Goal: Task Accomplishment & Management: Complete application form

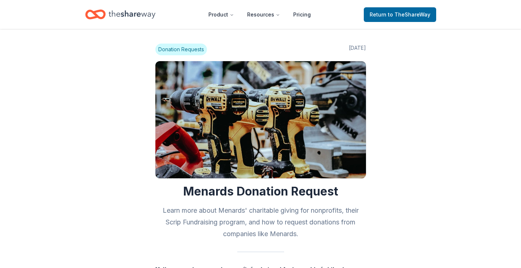
scroll to position [728, 0]
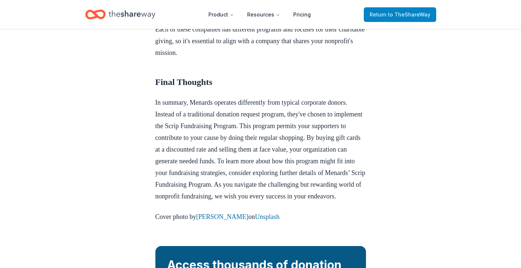
click at [392, 16] on span "to TheShareWay" at bounding box center [409, 14] width 42 height 6
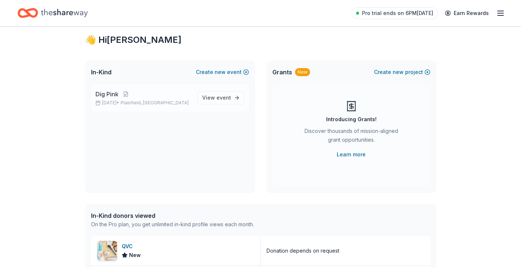
scroll to position [14, 0]
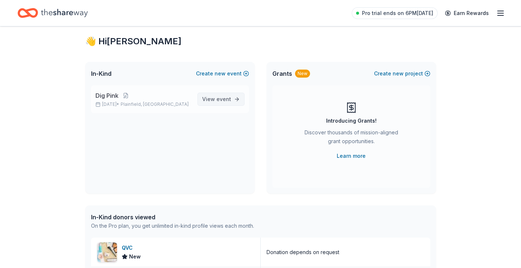
click at [221, 99] on span "event" at bounding box center [223, 99] width 15 height 6
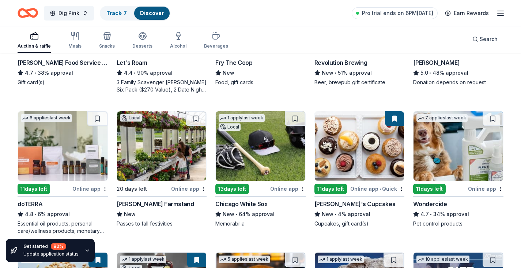
scroll to position [310, 0]
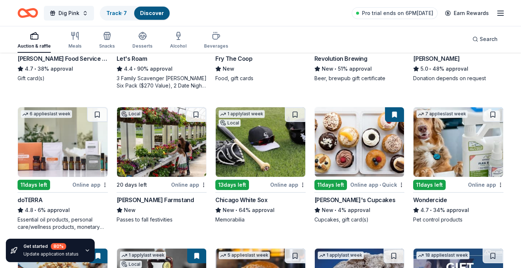
click at [255, 158] on img at bounding box center [261, 141] width 90 height 69
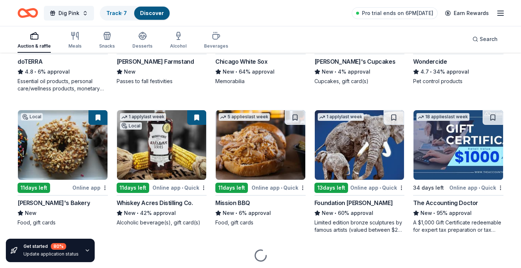
scroll to position [455, 0]
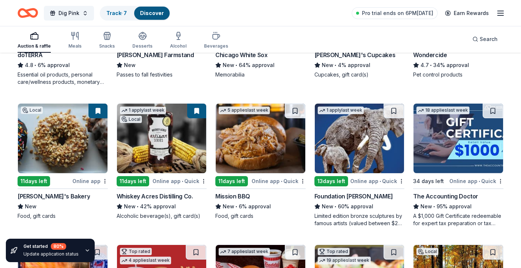
click at [179, 156] on img at bounding box center [162, 137] width 90 height 69
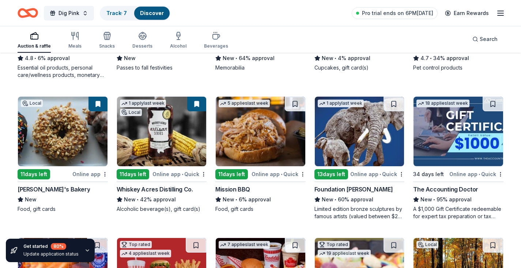
scroll to position [464, 0]
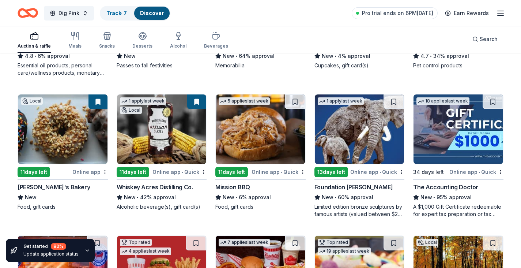
click at [272, 149] on img at bounding box center [261, 128] width 90 height 69
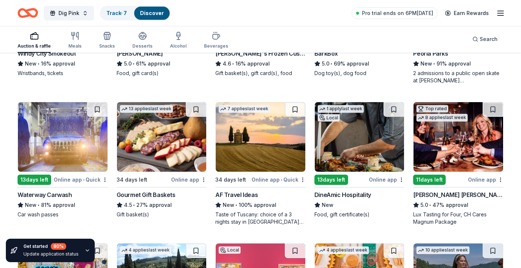
scroll to position [739, 0]
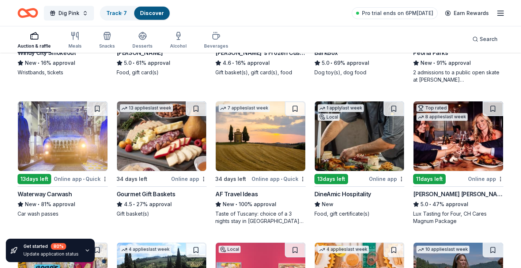
click at [269, 143] on img at bounding box center [261, 135] width 90 height 69
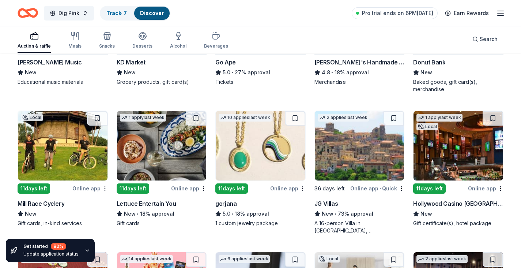
scroll to position [1154, 0]
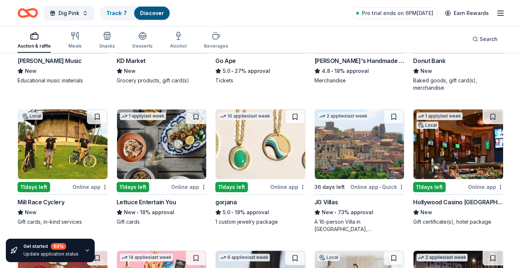
click at [277, 152] on img at bounding box center [261, 143] width 90 height 69
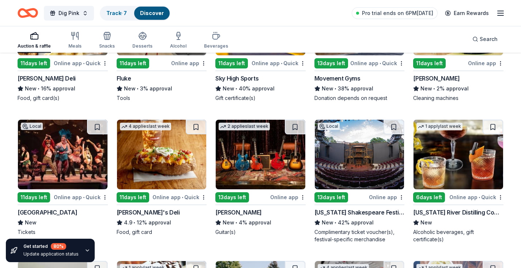
scroll to position [1812, 0]
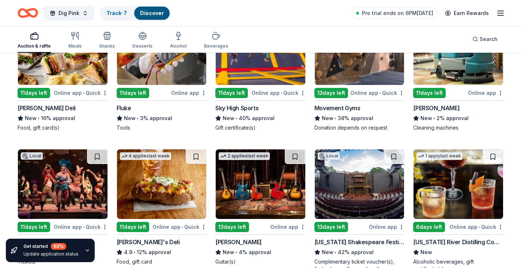
click at [469, 69] on img at bounding box center [458, 49] width 90 height 69
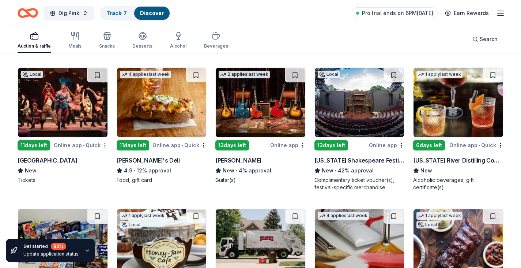
scroll to position [1910, 0]
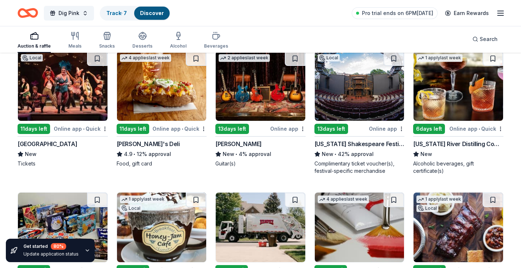
click at [350, 89] on img at bounding box center [360, 85] width 90 height 69
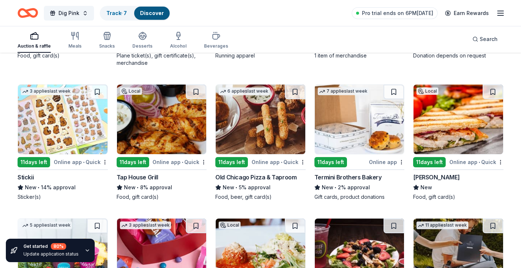
scroll to position [2436, 0]
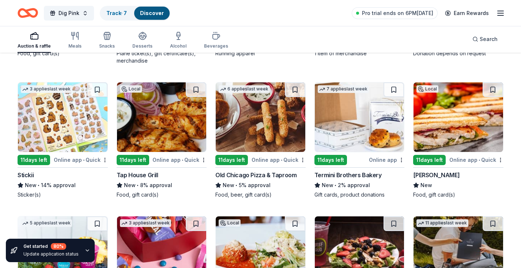
click at [75, 121] on img at bounding box center [63, 116] width 90 height 69
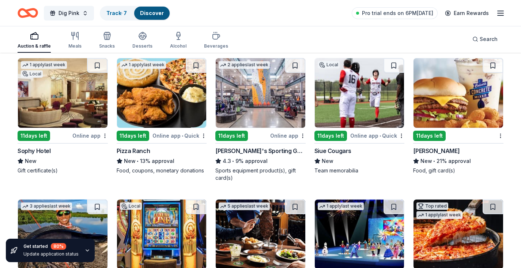
scroll to position [2729, 0]
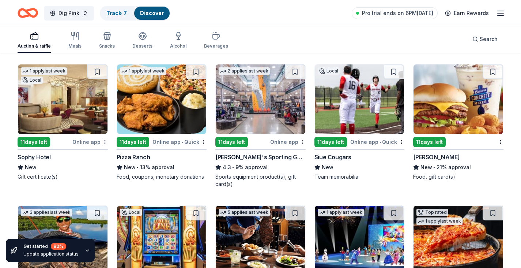
click at [465, 88] on img at bounding box center [458, 98] width 90 height 69
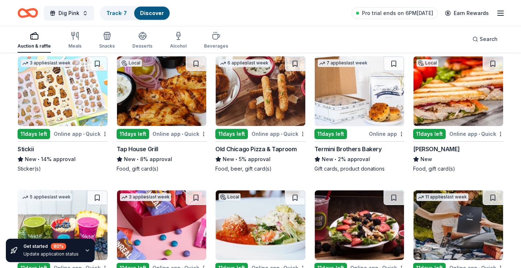
scroll to position [2461, 0]
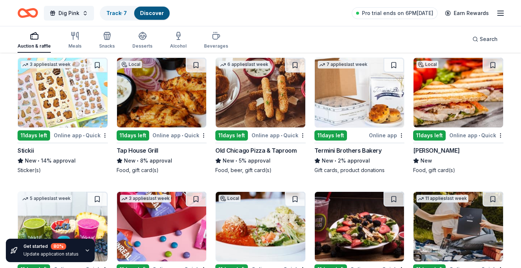
click at [153, 101] on img at bounding box center [162, 92] width 90 height 69
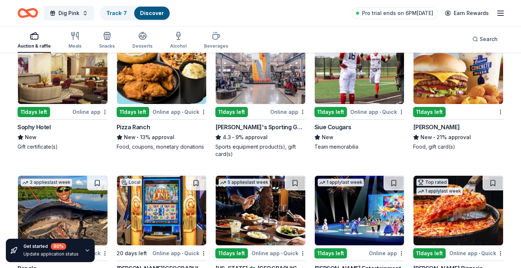
scroll to position [2761, 0]
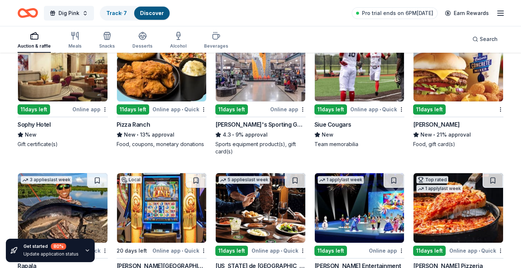
click at [268, 79] on img at bounding box center [261, 66] width 90 height 69
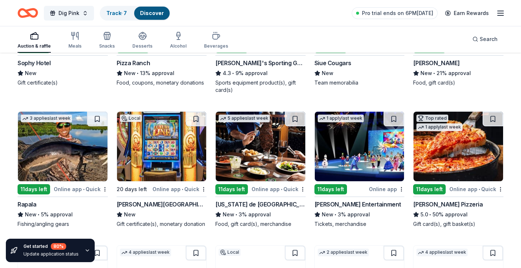
scroll to position [2827, 0]
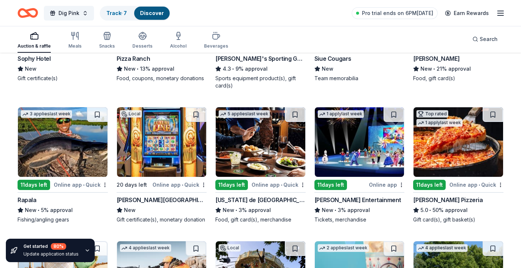
click at [163, 150] on img at bounding box center [162, 141] width 90 height 69
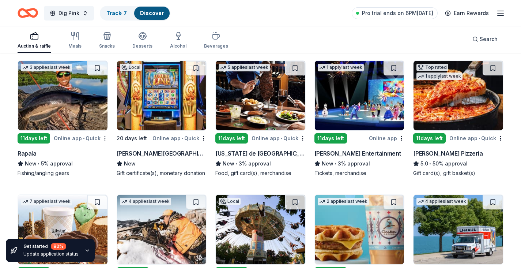
scroll to position [2875, 0]
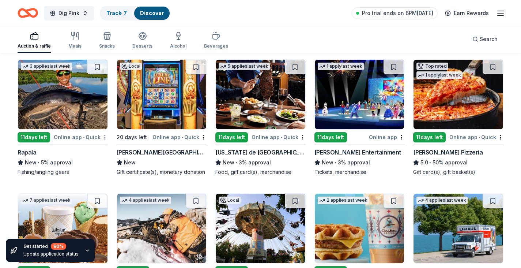
click at [459, 98] on img at bounding box center [458, 94] width 90 height 69
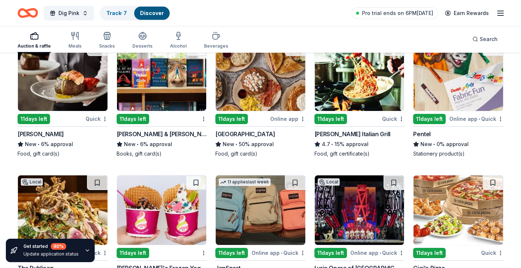
scroll to position [3445, 0]
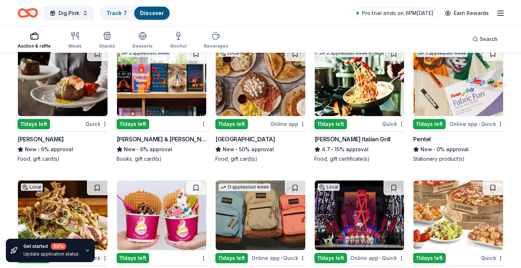
click at [262, 98] on img at bounding box center [261, 80] width 90 height 69
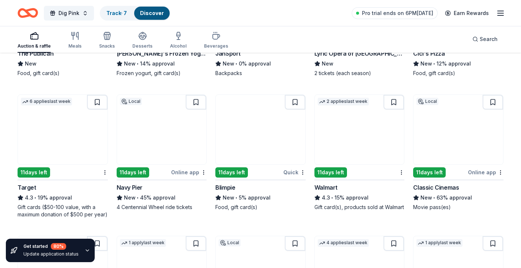
scroll to position [3667, 0]
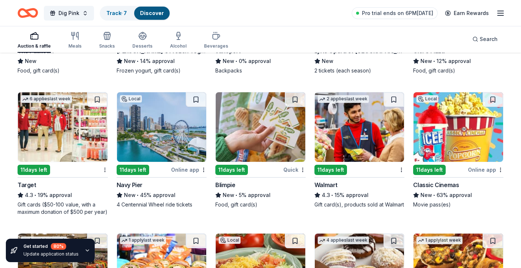
click at [70, 131] on img at bounding box center [63, 126] width 90 height 69
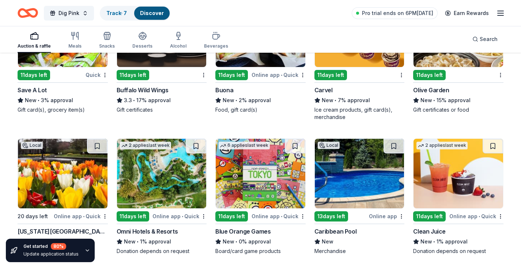
scroll to position [4357, 0]
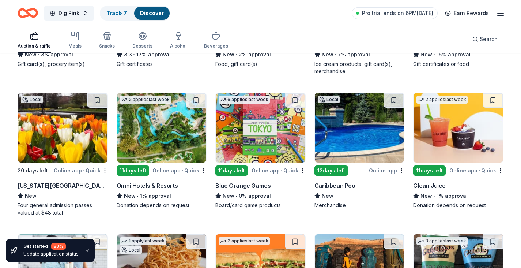
click at [150, 131] on img at bounding box center [162, 127] width 90 height 69
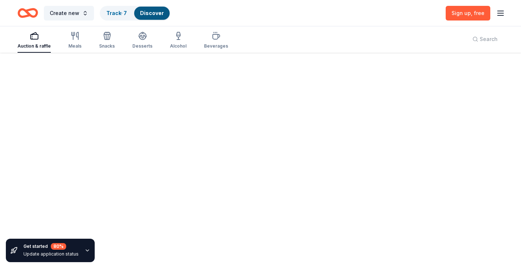
scroll to position [53, 0]
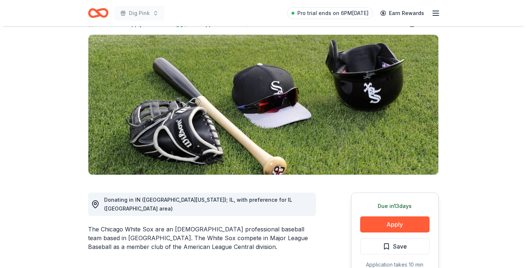
scroll to position [50, 0]
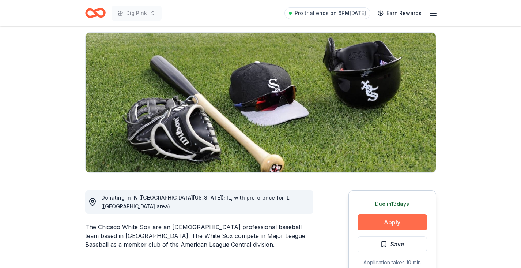
click at [389, 221] on button "Apply" at bounding box center [391, 222] width 69 height 16
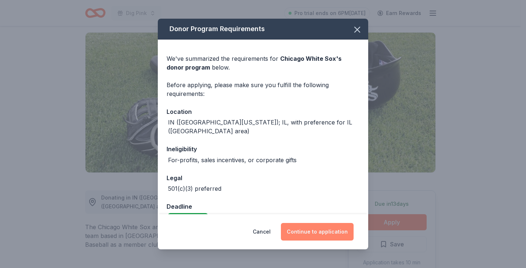
click at [317, 228] on button "Continue to application" at bounding box center [317, 232] width 73 height 18
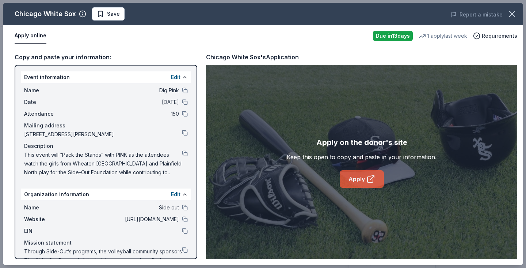
click at [361, 178] on link "Apply" at bounding box center [362, 179] width 44 height 18
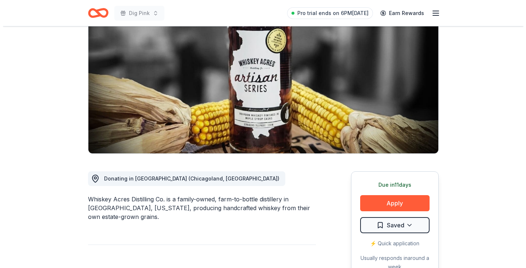
scroll to position [71, 0]
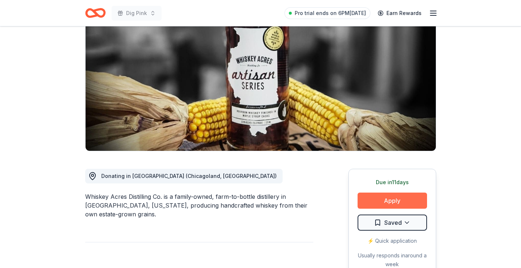
click at [375, 204] on button "Apply" at bounding box center [391, 200] width 69 height 16
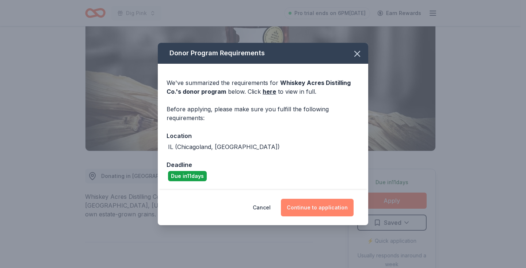
click at [326, 206] on button "Continue to application" at bounding box center [317, 207] width 73 height 18
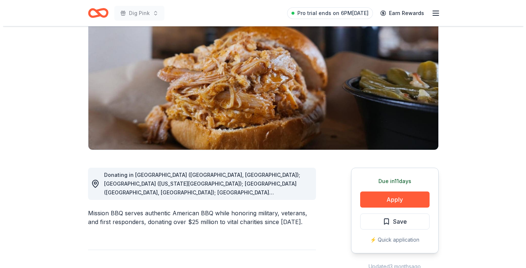
scroll to position [83, 0]
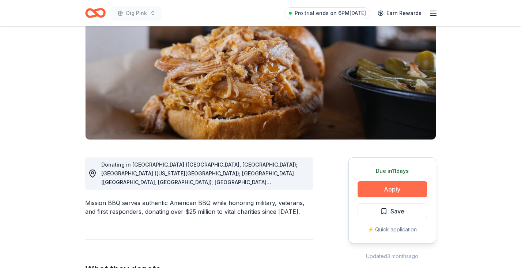
click at [390, 191] on button "Apply" at bounding box center [391, 189] width 69 height 16
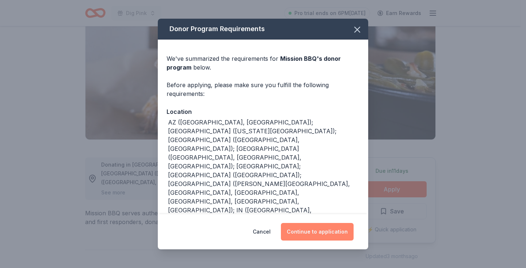
click at [325, 230] on button "Continue to application" at bounding box center [317, 232] width 73 height 18
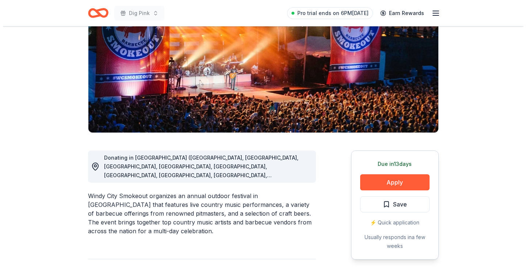
scroll to position [92, 0]
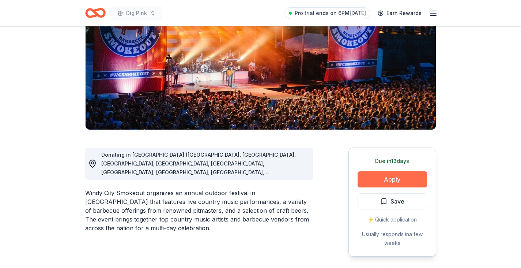
click at [394, 184] on button "Apply" at bounding box center [391, 179] width 69 height 16
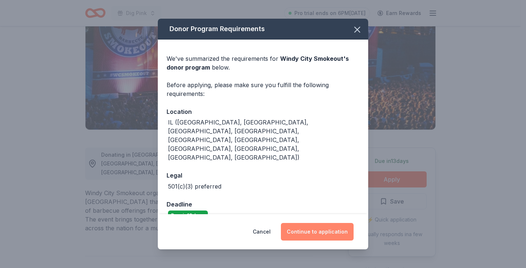
click at [314, 233] on button "Continue to application" at bounding box center [317, 232] width 73 height 18
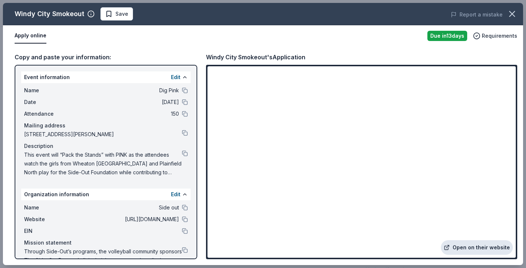
click at [462, 243] on link "Open on their website" at bounding box center [477, 247] width 72 height 15
click at [182, 219] on button at bounding box center [185, 219] width 6 height 6
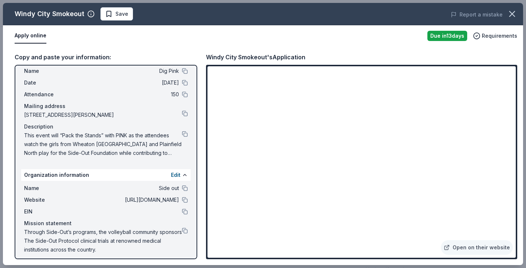
scroll to position [24, 0]
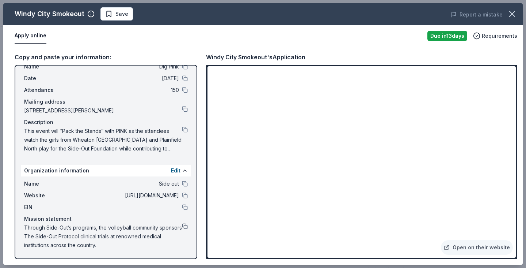
click at [182, 226] on button at bounding box center [185, 226] width 6 height 6
click at [182, 209] on button at bounding box center [185, 207] width 6 height 6
click at [182, 196] on button at bounding box center [185, 195] width 6 height 6
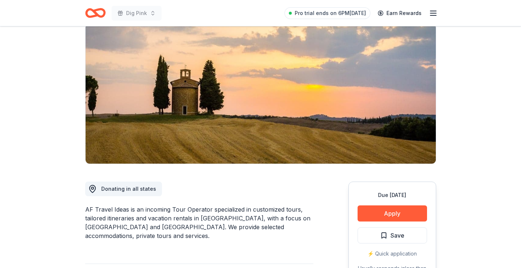
scroll to position [63, 0]
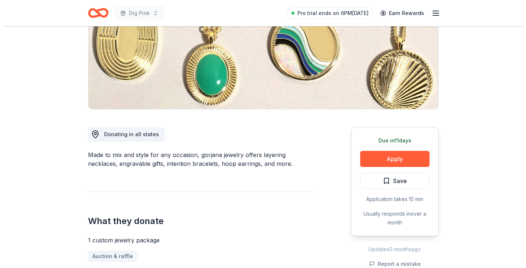
scroll to position [129, 0]
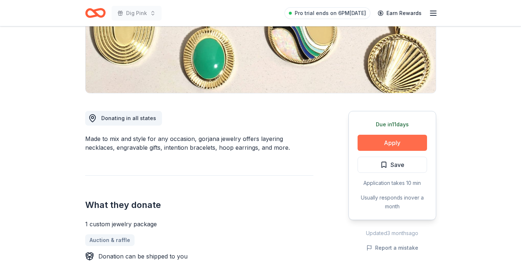
click at [388, 144] on button "Apply" at bounding box center [391, 142] width 69 height 16
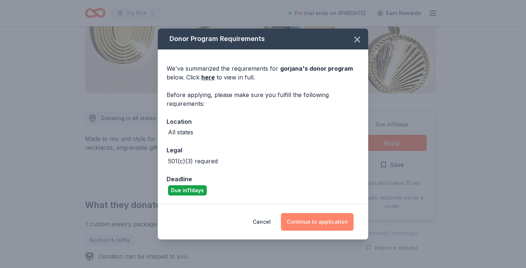
click at [315, 224] on button "Continue to application" at bounding box center [317, 222] width 73 height 18
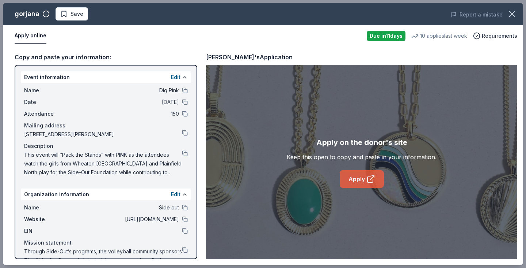
click at [361, 181] on link "Apply" at bounding box center [362, 179] width 44 height 18
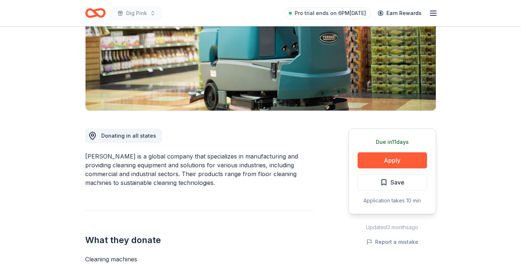
scroll to position [69, 0]
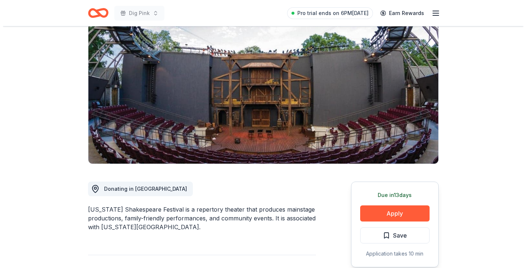
scroll to position [71, 0]
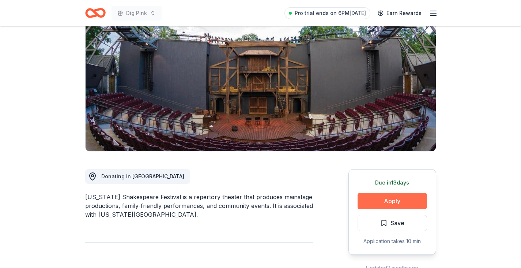
click at [390, 199] on button "Apply" at bounding box center [391, 201] width 69 height 16
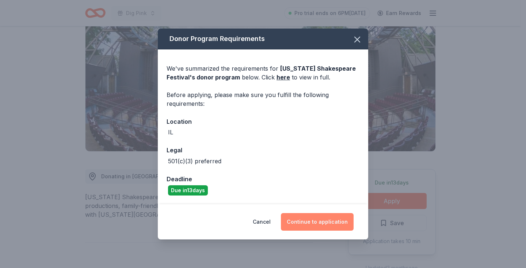
click at [307, 221] on button "Continue to application" at bounding box center [317, 222] width 73 height 18
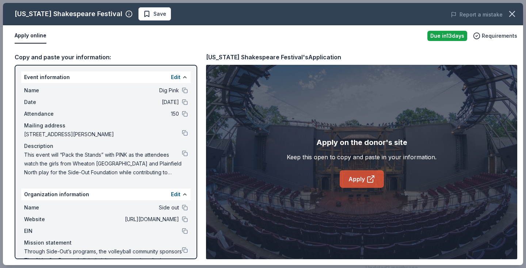
click at [361, 181] on link "Apply" at bounding box center [362, 179] width 44 height 18
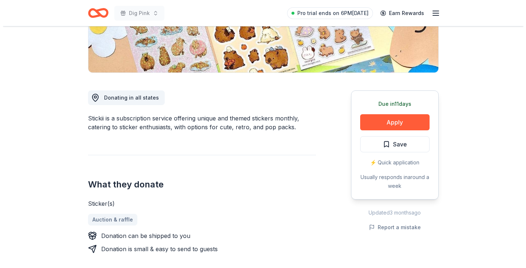
scroll to position [150, 0]
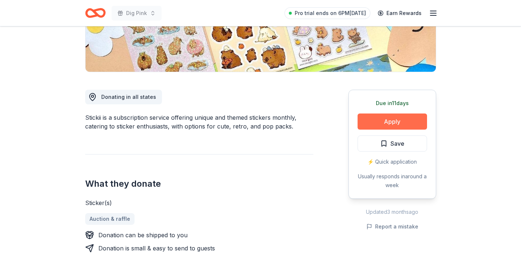
click at [391, 125] on button "Apply" at bounding box center [391, 121] width 69 height 16
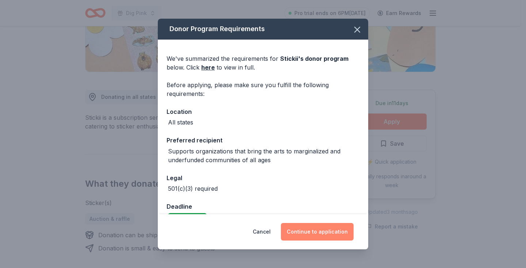
click at [321, 232] on button "Continue to application" at bounding box center [317, 232] width 73 height 18
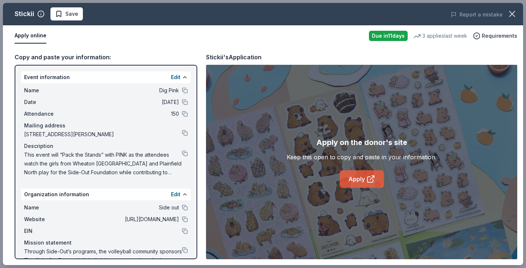
click at [363, 180] on link "Apply" at bounding box center [362, 179] width 44 height 18
click at [182, 220] on button at bounding box center [185, 219] width 6 height 6
click at [182, 230] on button at bounding box center [185, 231] width 6 height 6
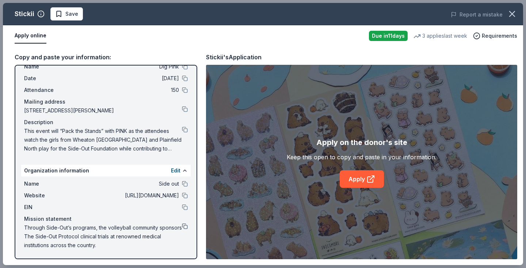
click at [182, 225] on button at bounding box center [185, 226] width 6 height 6
click at [182, 130] on button at bounding box center [185, 129] width 6 height 6
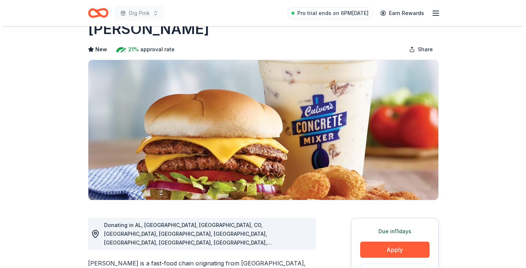
scroll to position [109, 0]
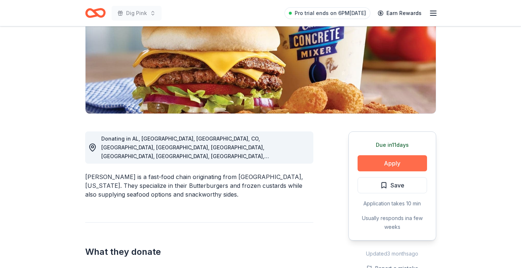
click at [389, 160] on button "Apply" at bounding box center [391, 163] width 69 height 16
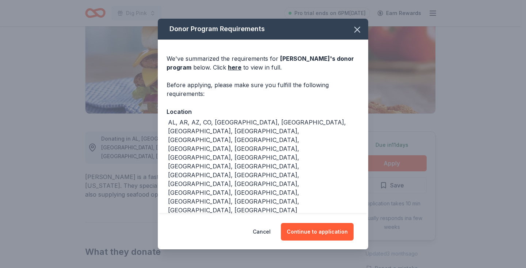
scroll to position [8, 0]
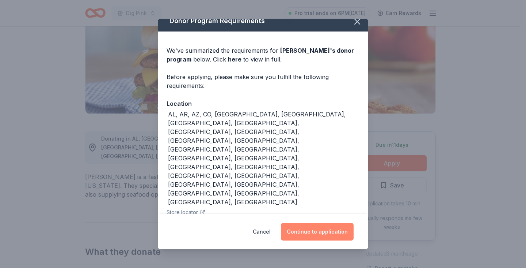
click at [316, 230] on button "Continue to application" at bounding box center [317, 232] width 73 height 18
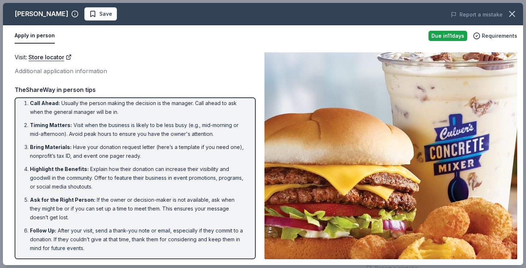
scroll to position [1, 0]
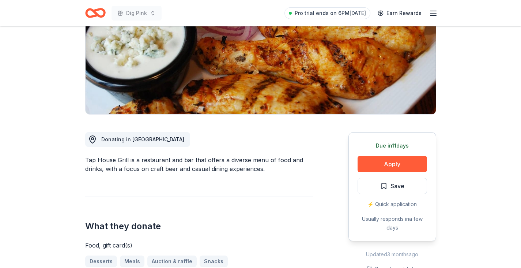
scroll to position [113, 0]
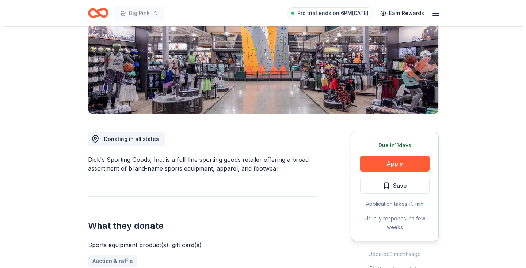
scroll to position [118, 0]
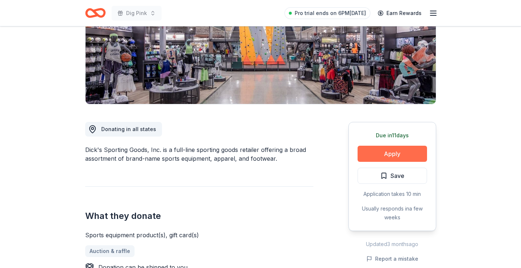
click at [391, 155] on button "Apply" at bounding box center [391, 153] width 69 height 16
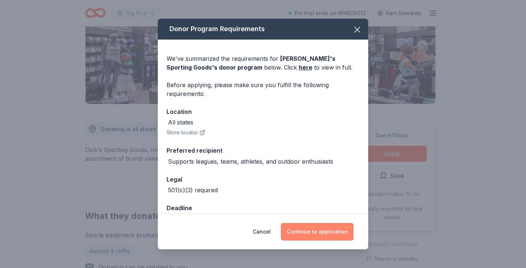
click at [312, 232] on button "Continue to application" at bounding box center [317, 232] width 73 height 18
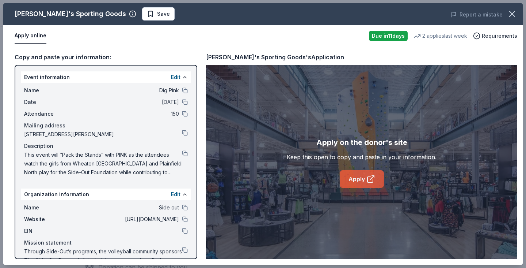
click at [368, 179] on icon at bounding box center [371, 178] width 9 height 9
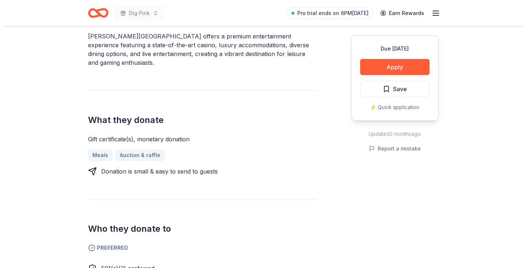
scroll to position [219, 0]
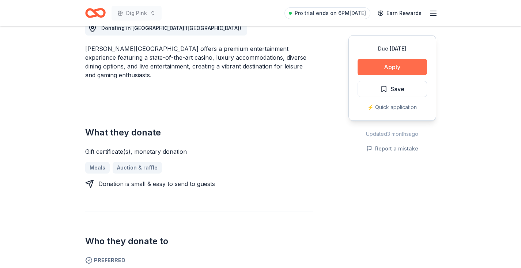
click at [398, 66] on button "Apply" at bounding box center [391, 67] width 69 height 16
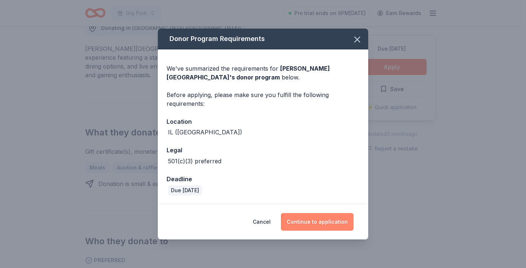
click at [311, 223] on button "Continue to application" at bounding box center [317, 222] width 73 height 18
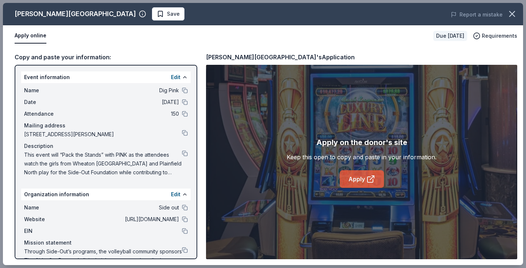
click at [355, 182] on link "Apply" at bounding box center [362, 179] width 44 height 18
click at [182, 230] on button at bounding box center [185, 231] width 6 height 6
click at [182, 153] on button at bounding box center [185, 153] width 6 height 6
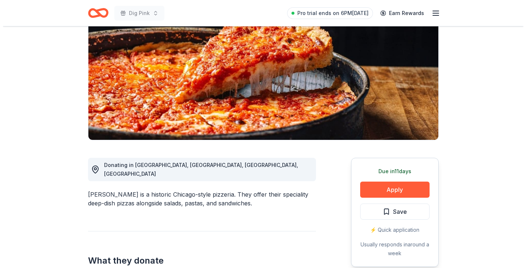
scroll to position [86, 0]
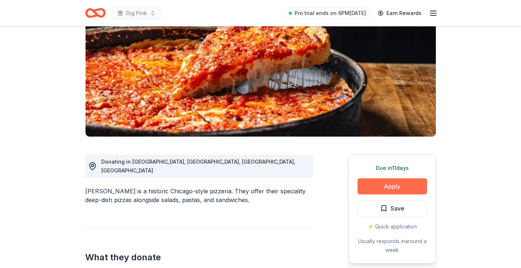
click at [387, 186] on button "Apply" at bounding box center [391, 186] width 69 height 16
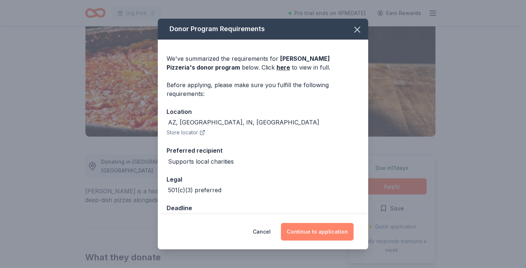
click at [324, 230] on button "Continue to application" at bounding box center [317, 232] width 73 height 18
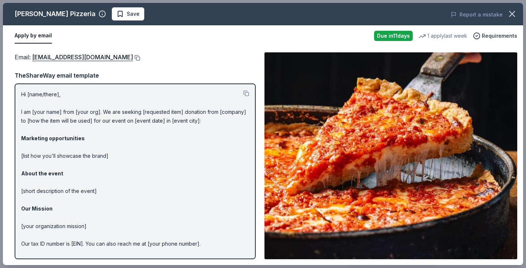
click at [133, 56] on button at bounding box center [136, 58] width 7 height 6
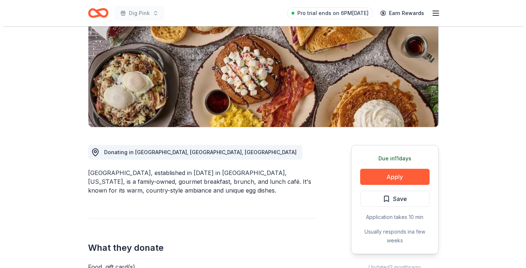
scroll to position [95, 0]
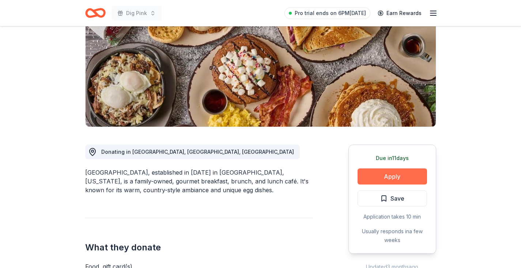
click at [387, 175] on button "Apply" at bounding box center [391, 176] width 69 height 16
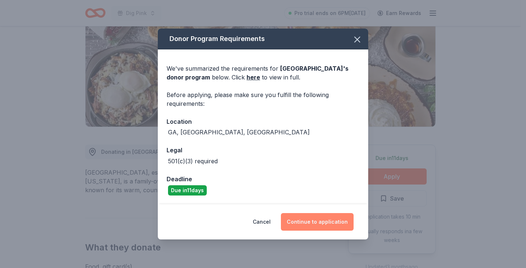
click at [311, 223] on button "Continue to application" at bounding box center [317, 222] width 73 height 18
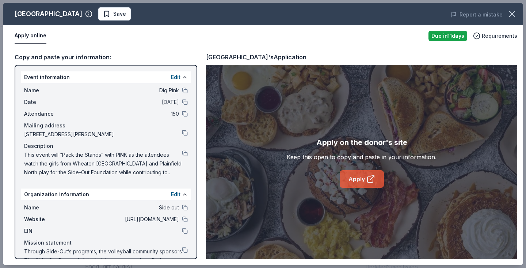
click at [357, 182] on link "Apply" at bounding box center [362, 179] width 44 height 18
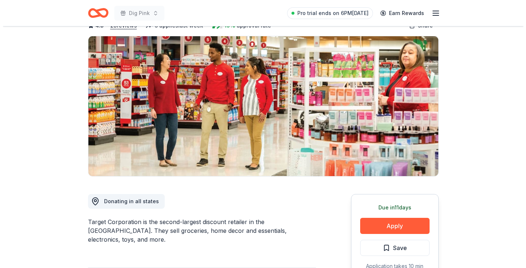
scroll to position [57, 0]
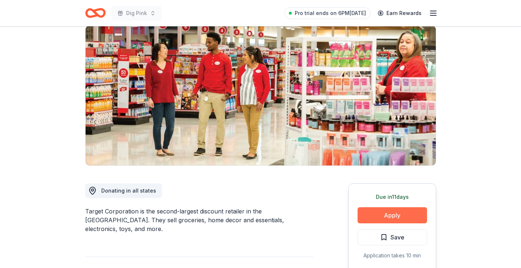
click at [395, 213] on button "Apply" at bounding box center [391, 215] width 69 height 16
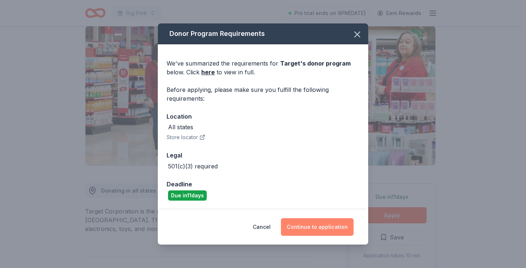
click at [329, 231] on button "Continue to application" at bounding box center [317, 227] width 73 height 18
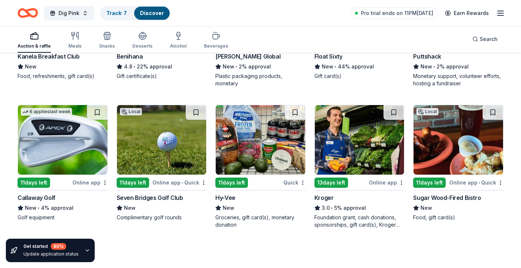
scroll to position [3247, 0]
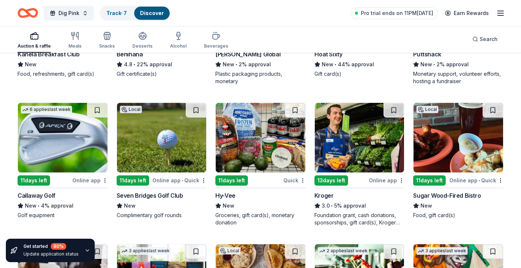
click at [77, 155] on img at bounding box center [63, 137] width 90 height 69
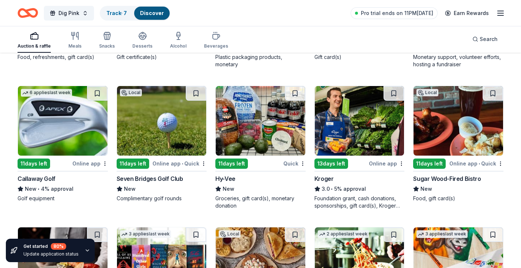
scroll to position [3271, 0]
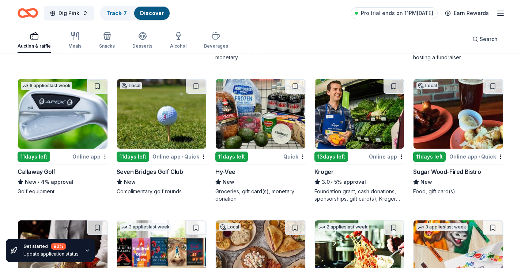
click at [365, 124] on img at bounding box center [360, 113] width 90 height 69
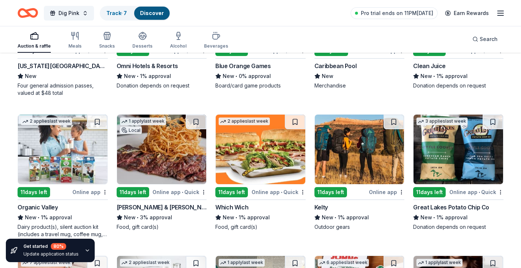
scroll to position [4477, 0]
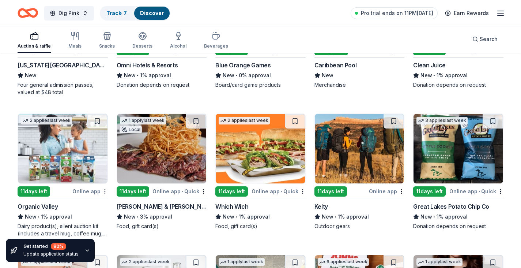
click at [334, 143] on img at bounding box center [360, 148] width 90 height 69
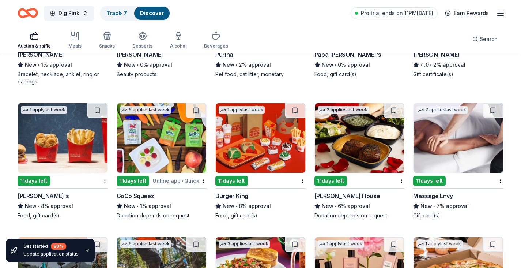
scroll to position [4768, 0]
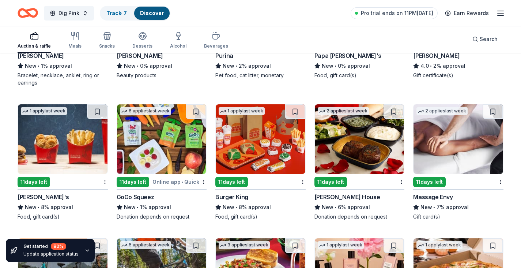
click at [357, 145] on img at bounding box center [360, 138] width 90 height 69
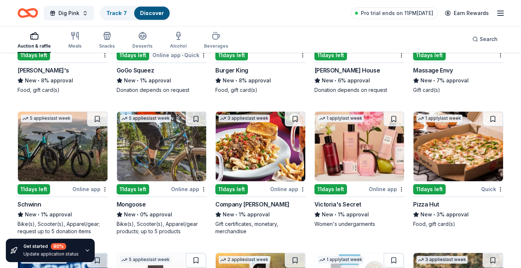
scroll to position [4900, 0]
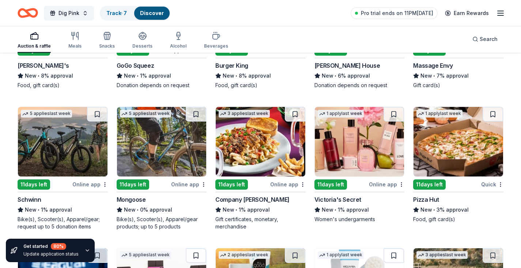
click at [164, 154] on img at bounding box center [162, 141] width 90 height 69
click at [68, 152] on img at bounding box center [63, 141] width 90 height 69
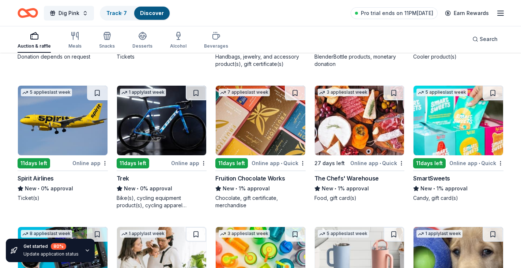
scroll to position [5349, 0]
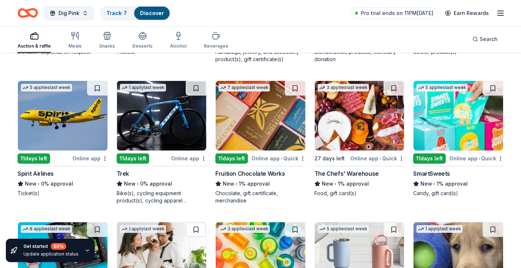
click at [175, 120] on img at bounding box center [162, 115] width 90 height 69
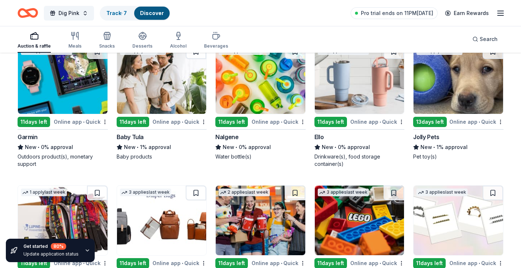
scroll to position [5525, 0]
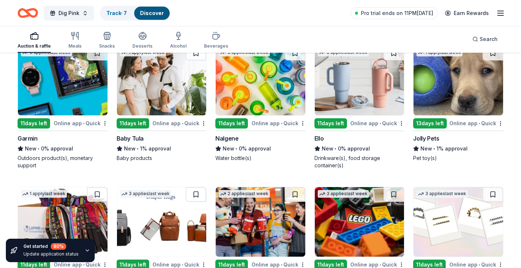
click at [77, 102] on img at bounding box center [63, 80] width 90 height 69
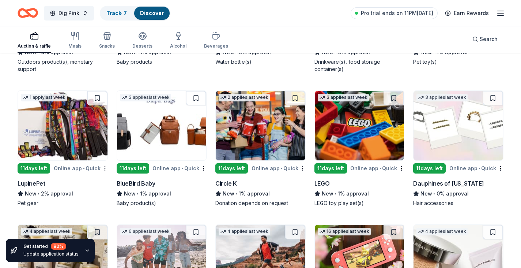
scroll to position [5628, 0]
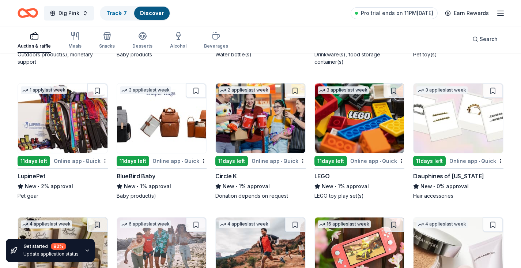
click at [83, 117] on img at bounding box center [63, 117] width 90 height 69
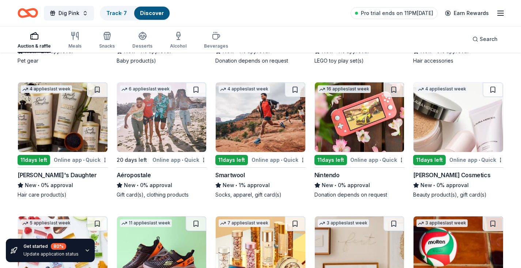
scroll to position [5764, 0]
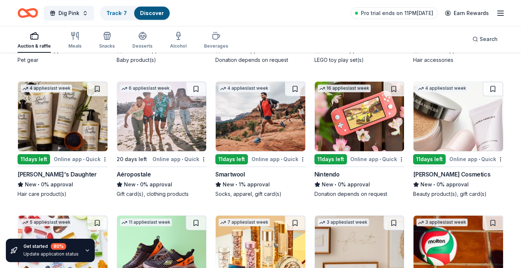
click at [262, 122] on img at bounding box center [261, 115] width 90 height 69
click at [155, 121] on img at bounding box center [162, 115] width 90 height 69
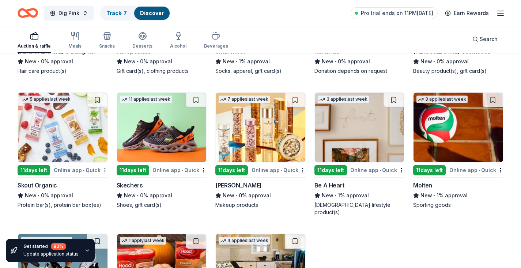
scroll to position [5889, 0]
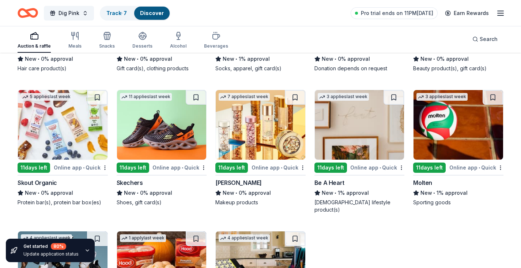
click at [167, 134] on img at bounding box center [162, 124] width 90 height 69
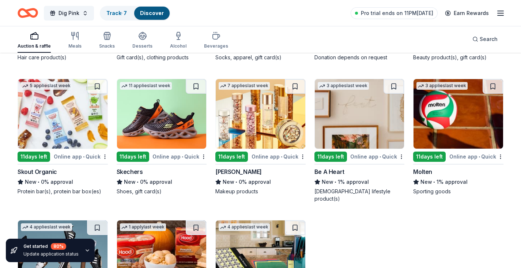
scroll to position [5901, 0]
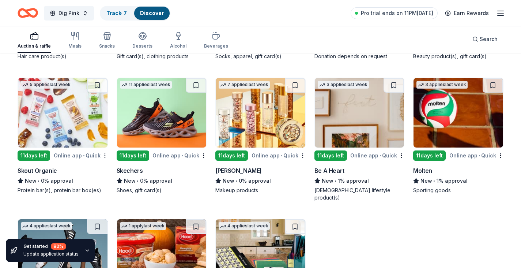
click at [267, 124] on img at bounding box center [261, 112] width 90 height 69
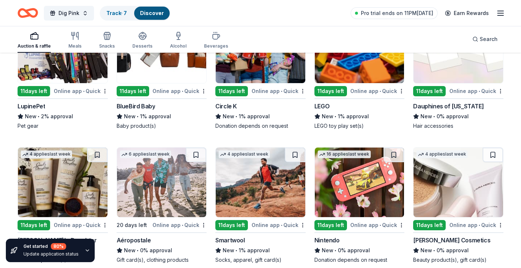
scroll to position [5693, 0]
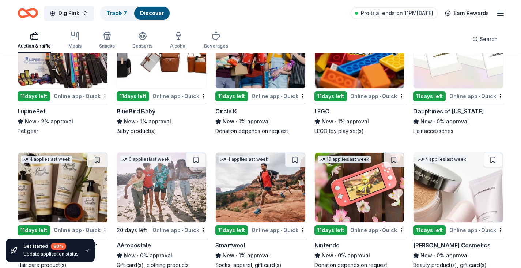
click at [68, 181] on img at bounding box center [63, 186] width 90 height 69
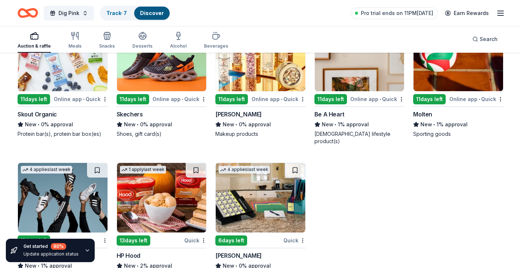
scroll to position [5972, 0]
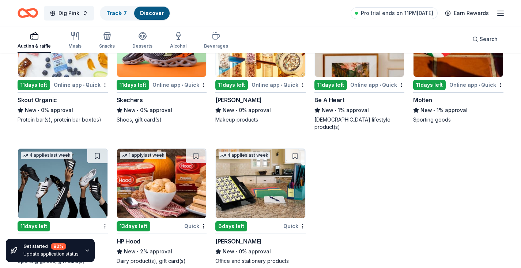
click at [272, 191] on img at bounding box center [261, 182] width 90 height 69
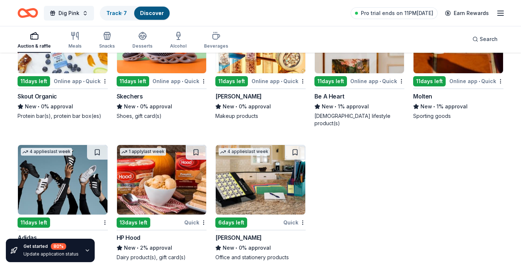
scroll to position [5976, 0]
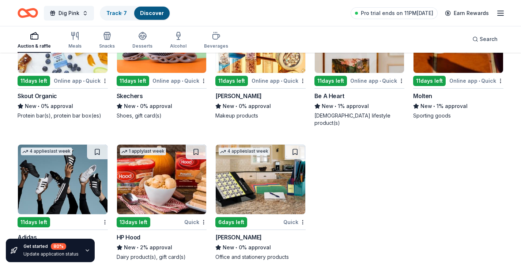
click at [57, 183] on img at bounding box center [63, 178] width 90 height 69
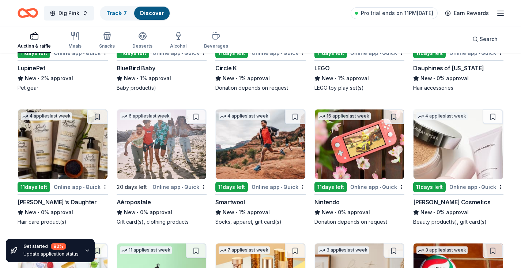
scroll to position [5736, 0]
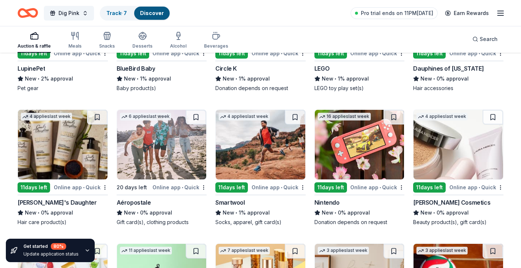
click at [460, 149] on img at bounding box center [458, 144] width 90 height 69
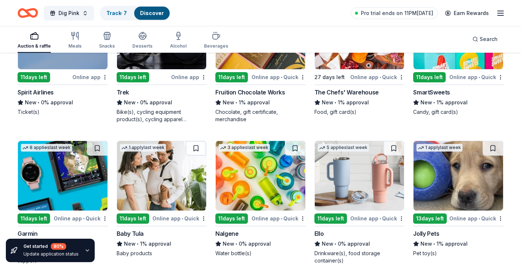
scroll to position [5444, 0]
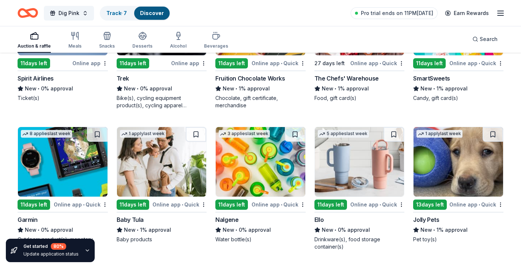
click at [333, 170] on img at bounding box center [360, 161] width 90 height 69
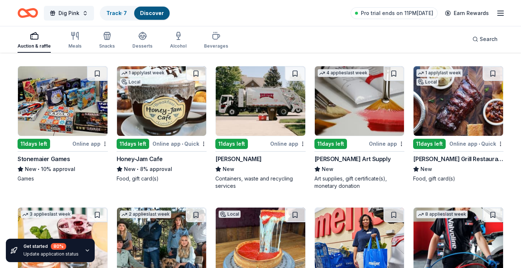
scroll to position [2036, 0]
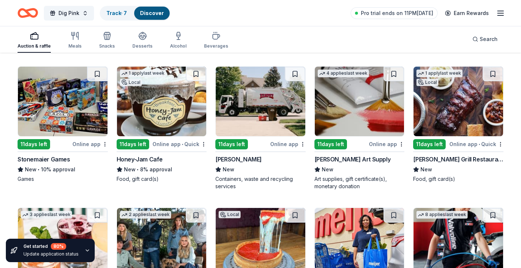
click at [156, 122] on img at bounding box center [162, 101] width 90 height 69
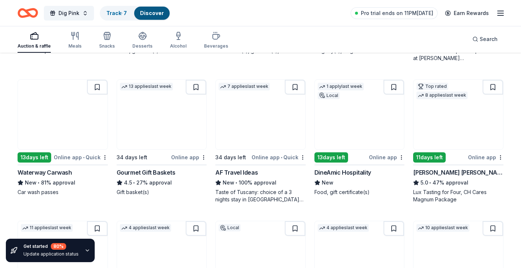
scroll to position [746, 0]
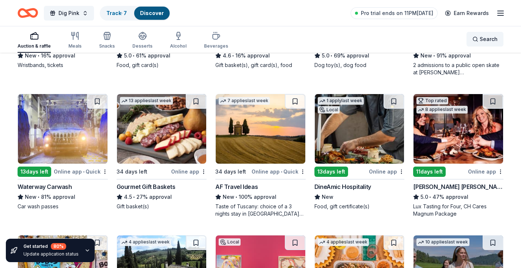
click at [485, 43] on span "Search" at bounding box center [488, 39] width 18 height 9
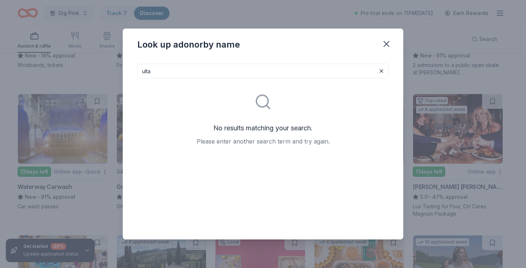
click at [190, 73] on input "ulta" at bounding box center [262, 71] width 251 height 15
drag, startPoint x: 164, startPoint y: 67, endPoint x: 176, endPoint y: 69, distance: 12.3
click at [176, 69] on input "ulta" at bounding box center [262, 71] width 251 height 15
click at [155, 71] on input "Ulta" at bounding box center [262, 71] width 251 height 15
drag, startPoint x: 162, startPoint y: 72, endPoint x: 120, endPoint y: 71, distance: 41.7
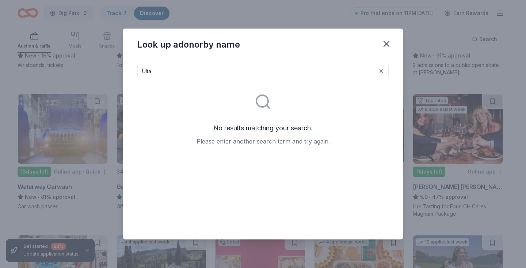
click at [120, 71] on div "Look up a donor by name Ulta No results matching your search. Please enter anot…" at bounding box center [263, 134] width 526 height 268
type input "Sephora"
click at [387, 44] on icon "button" at bounding box center [387, 44] width 10 height 10
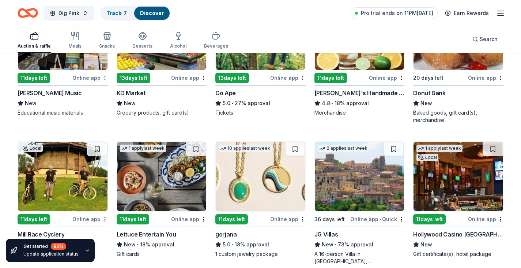
scroll to position [1194, 0]
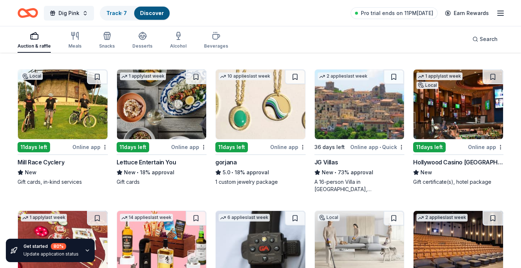
click at [462, 124] on img at bounding box center [458, 103] width 90 height 69
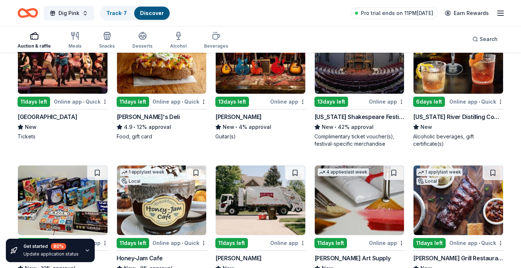
scroll to position [1939, 0]
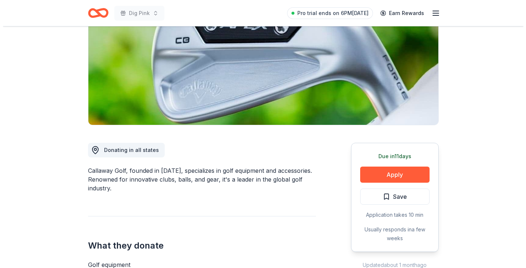
scroll to position [100, 0]
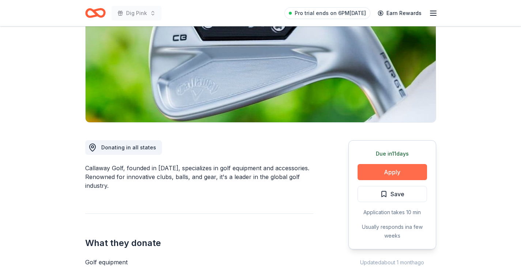
click at [401, 172] on button "Apply" at bounding box center [391, 172] width 69 height 16
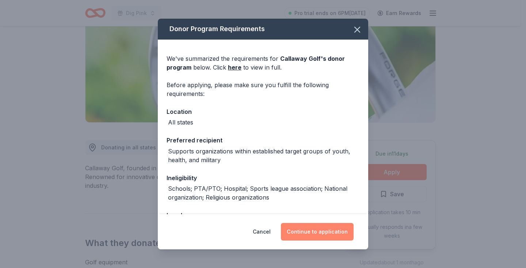
click at [303, 230] on button "Continue to application" at bounding box center [317, 232] width 73 height 18
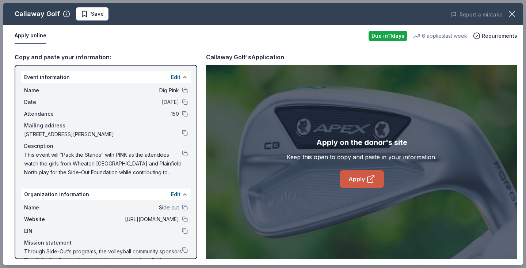
click at [360, 180] on link "Apply" at bounding box center [362, 179] width 44 height 18
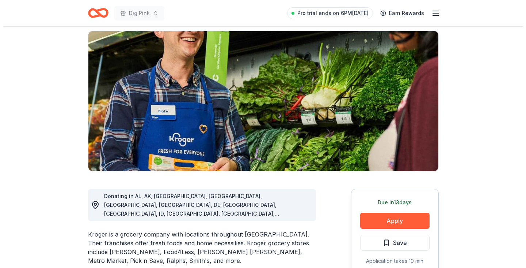
scroll to position [67, 0]
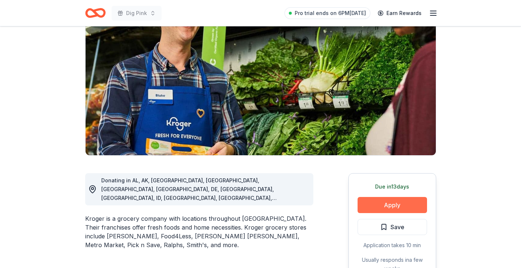
click at [391, 205] on button "Apply" at bounding box center [391, 205] width 69 height 16
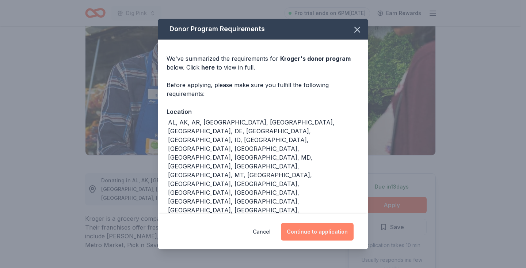
click at [332, 232] on button "Continue to application" at bounding box center [317, 232] width 73 height 18
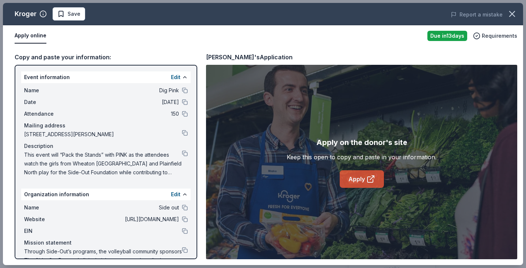
click at [358, 177] on link "Apply" at bounding box center [362, 179] width 44 height 18
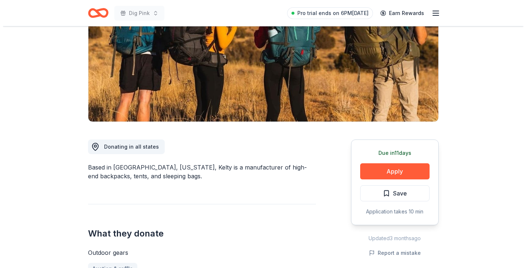
scroll to position [111, 0]
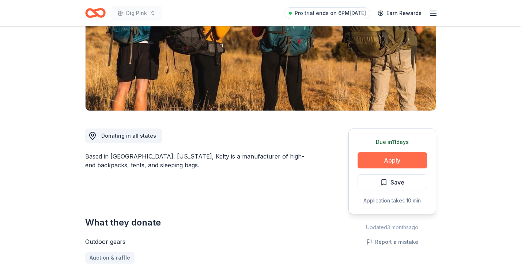
click at [394, 164] on button "Apply" at bounding box center [391, 160] width 69 height 16
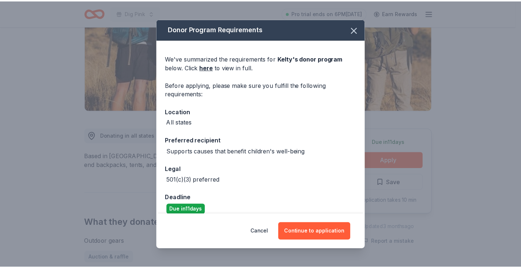
scroll to position [9, 0]
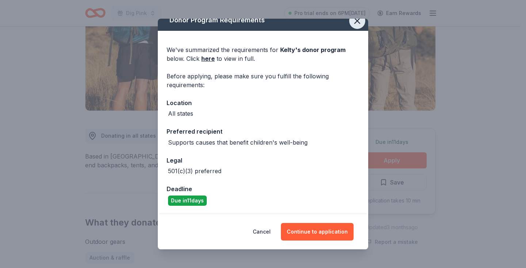
click at [352, 25] on icon "button" at bounding box center [357, 21] width 10 height 10
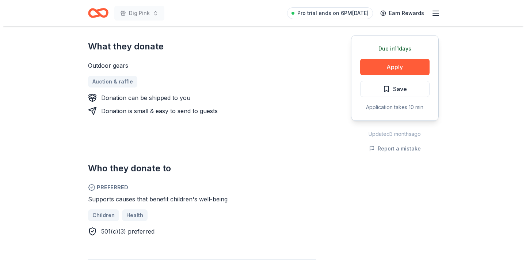
scroll to position [293, 0]
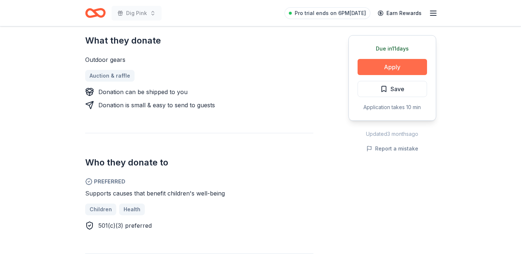
click at [388, 69] on button "Apply" at bounding box center [391, 67] width 69 height 16
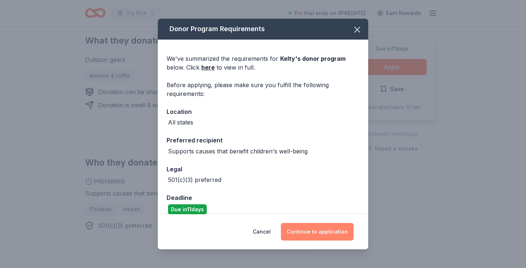
click at [314, 232] on button "Continue to application" at bounding box center [317, 232] width 73 height 18
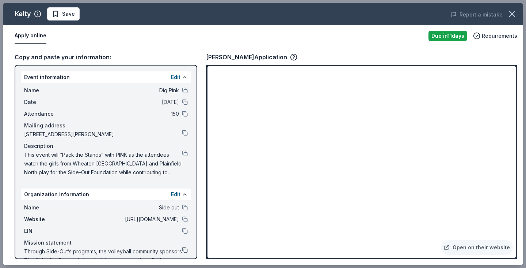
click at [182, 249] on button at bounding box center [185, 250] width 6 height 6
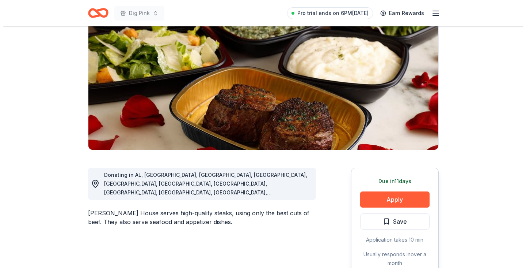
scroll to position [74, 0]
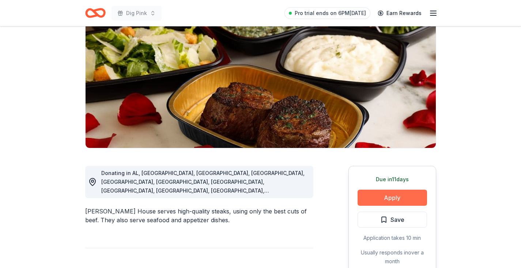
click at [391, 194] on button "Apply" at bounding box center [391, 197] width 69 height 16
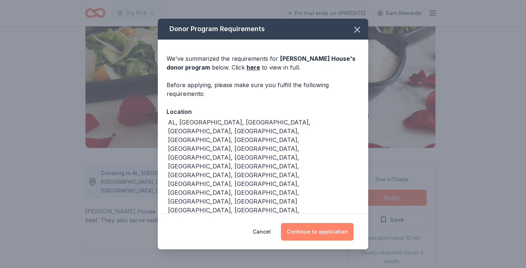
click at [329, 223] on button "Continue to application" at bounding box center [317, 232] width 73 height 18
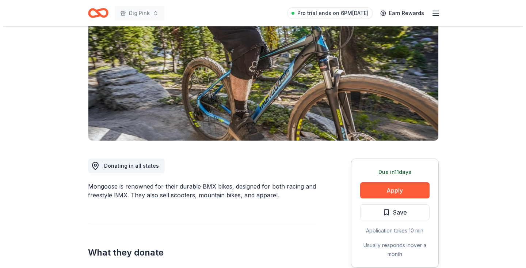
scroll to position [96, 0]
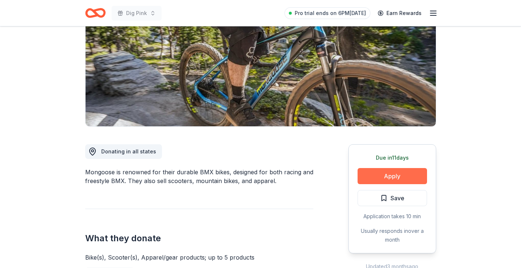
click at [395, 177] on button "Apply" at bounding box center [391, 176] width 69 height 16
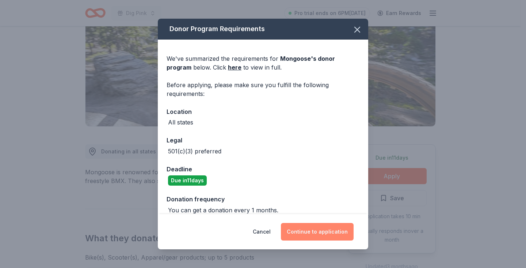
click at [322, 232] on button "Continue to application" at bounding box center [317, 232] width 73 height 18
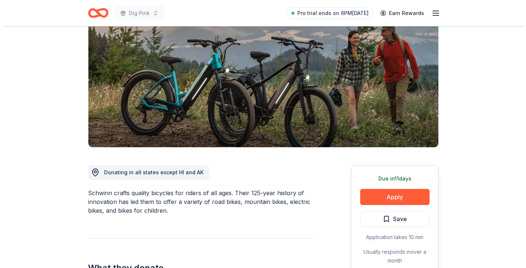
scroll to position [77, 0]
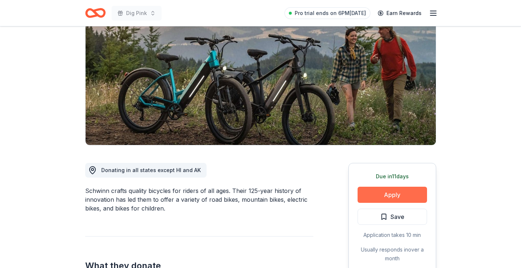
click at [393, 195] on button "Apply" at bounding box center [391, 194] width 69 height 16
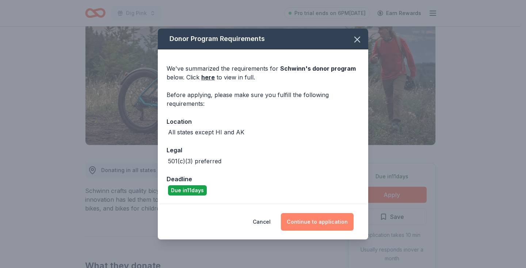
click at [332, 224] on button "Continue to application" at bounding box center [317, 222] width 73 height 18
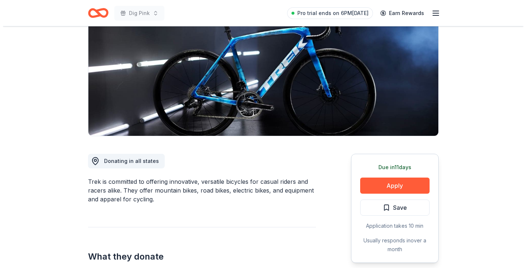
scroll to position [87, 0]
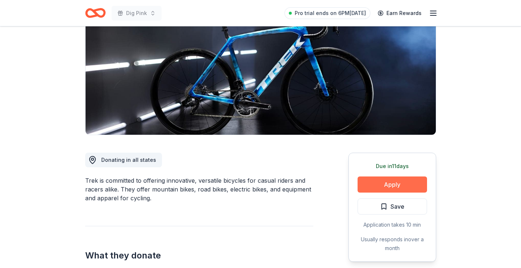
click at [398, 183] on button "Apply" at bounding box center [391, 184] width 69 height 16
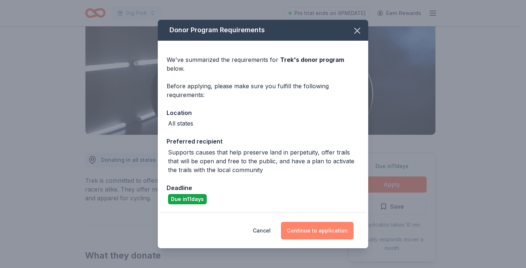
click at [321, 230] on button "Continue to application" at bounding box center [317, 230] width 73 height 18
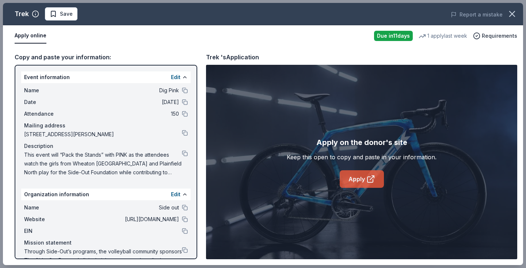
click at [363, 179] on link "Apply" at bounding box center [362, 179] width 44 height 18
click at [182, 220] on button at bounding box center [185, 219] width 6 height 6
click at [182, 153] on button at bounding box center [185, 153] width 6 height 6
click at [182, 250] on button at bounding box center [185, 250] width 6 height 6
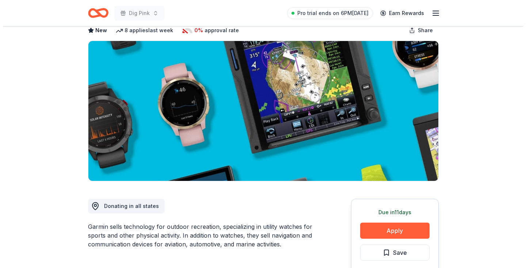
scroll to position [53, 0]
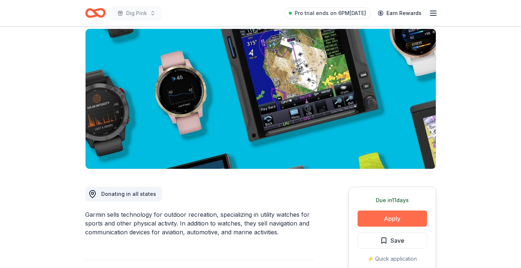
click at [388, 216] on button "Apply" at bounding box center [391, 218] width 69 height 16
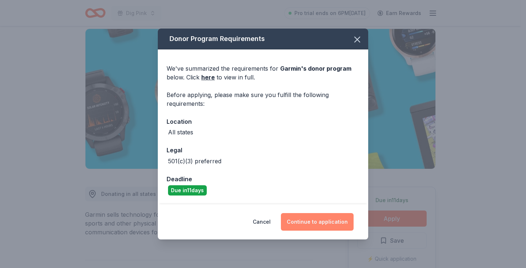
click at [318, 220] on button "Continue to application" at bounding box center [317, 222] width 73 height 18
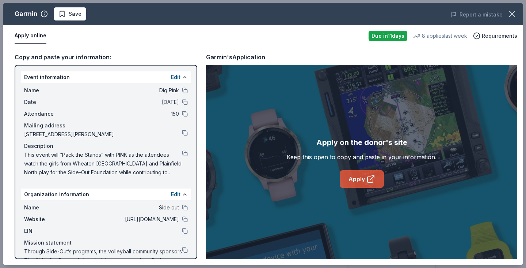
click at [361, 177] on link "Apply" at bounding box center [362, 179] width 44 height 18
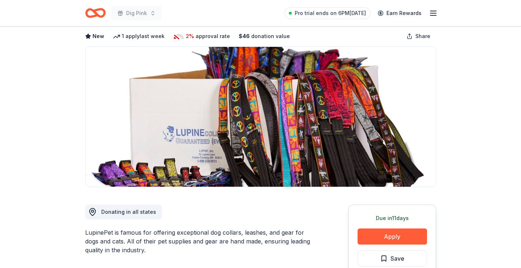
scroll to position [43, 0]
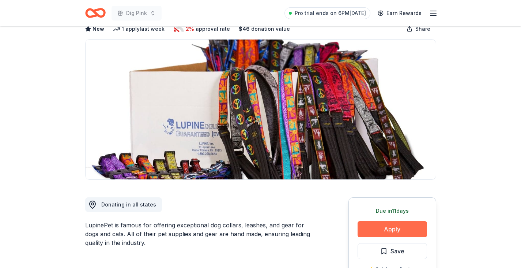
click at [392, 231] on button "Apply" at bounding box center [391, 229] width 69 height 16
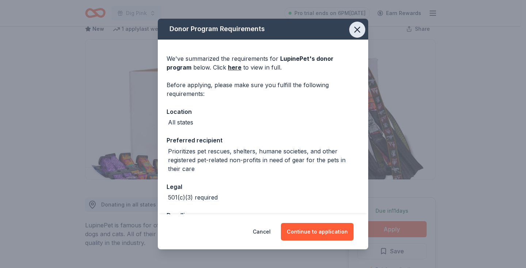
click at [355, 29] on icon "button" at bounding box center [357, 29] width 5 height 5
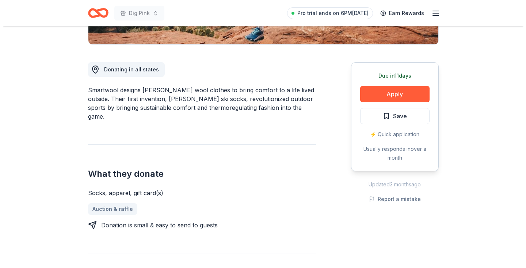
scroll to position [179, 0]
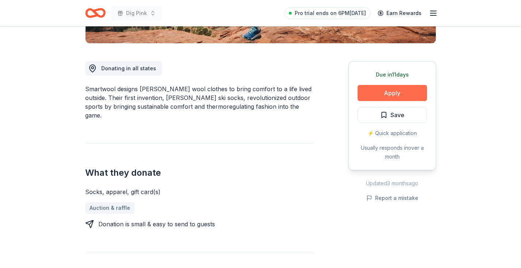
click at [386, 94] on button "Apply" at bounding box center [391, 93] width 69 height 16
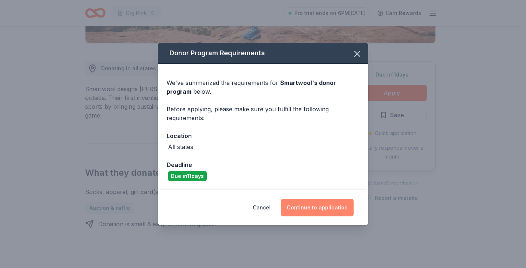
click at [325, 207] on button "Continue to application" at bounding box center [317, 207] width 73 height 18
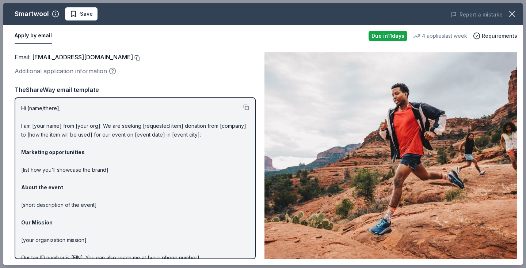
click at [133, 57] on button at bounding box center [136, 58] width 7 height 6
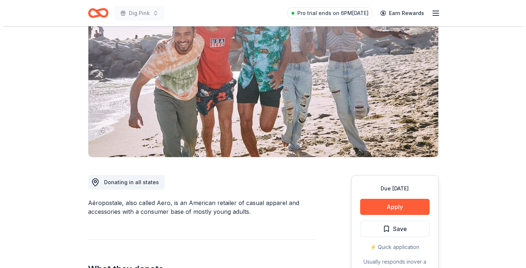
scroll to position [66, 0]
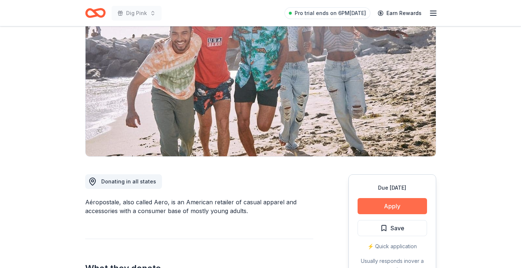
click at [396, 204] on button "Apply" at bounding box center [391, 206] width 69 height 16
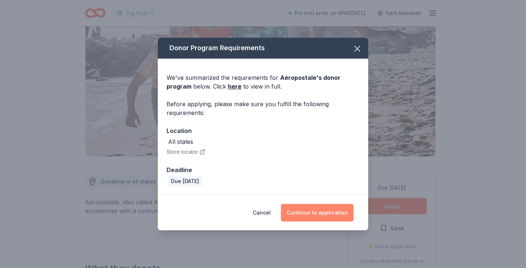
click at [319, 213] on button "Continue to application" at bounding box center [317, 213] width 73 height 18
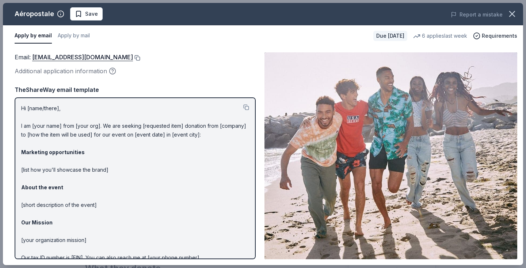
click at [140, 57] on button at bounding box center [136, 58] width 7 height 6
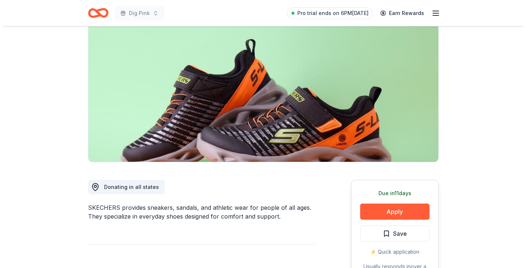
scroll to position [61, 0]
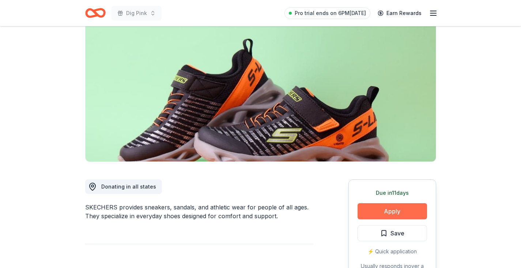
click at [386, 209] on button "Apply" at bounding box center [391, 211] width 69 height 16
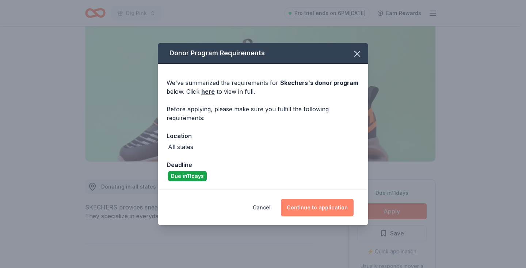
click at [319, 205] on button "Continue to application" at bounding box center [317, 207] width 73 height 18
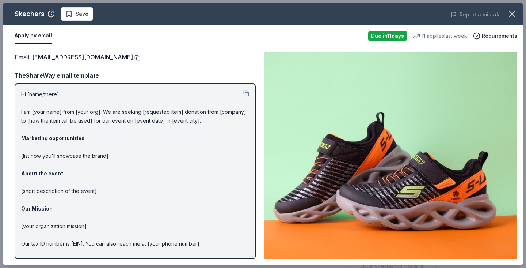
click at [133, 60] on button at bounding box center [136, 58] width 7 height 6
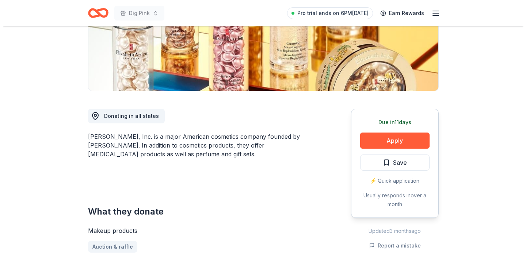
scroll to position [144, 0]
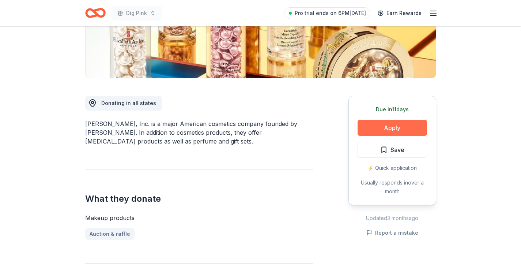
click at [397, 129] on button "Apply" at bounding box center [391, 128] width 69 height 16
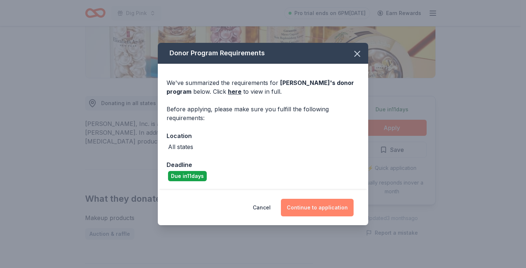
click at [315, 209] on button "Continue to application" at bounding box center [317, 207] width 73 height 18
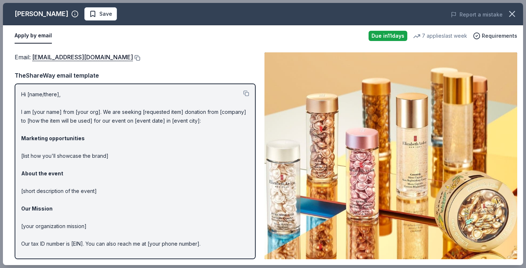
click at [140, 58] on button at bounding box center [136, 58] width 7 height 6
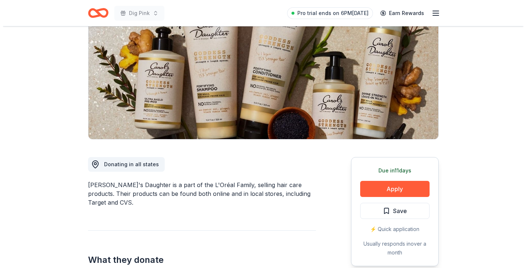
scroll to position [88, 0]
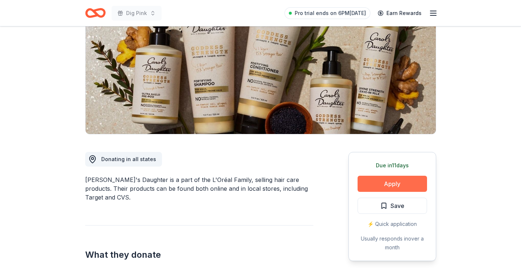
click at [383, 180] on button "Apply" at bounding box center [391, 183] width 69 height 16
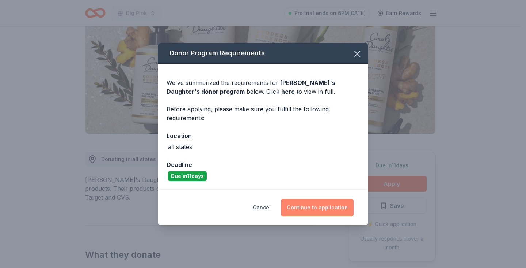
click at [313, 205] on button "Continue to application" at bounding box center [317, 207] width 73 height 18
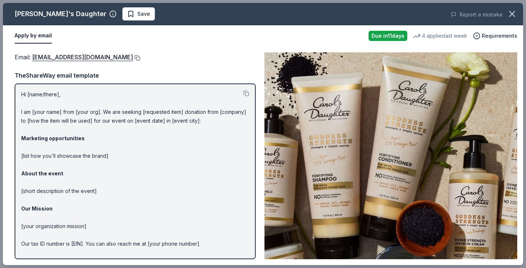
click at [138, 57] on button at bounding box center [136, 58] width 7 height 6
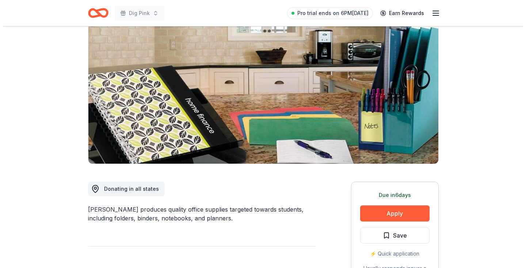
scroll to position [60, 0]
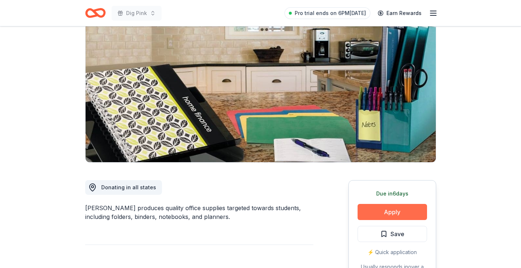
click at [387, 216] on button "Apply" at bounding box center [391, 212] width 69 height 16
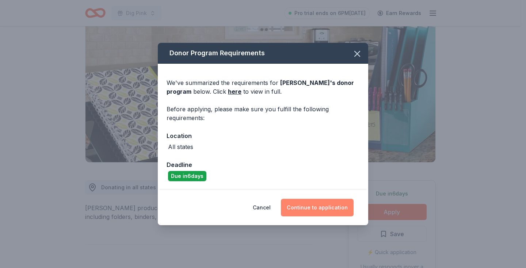
click at [325, 206] on button "Continue to application" at bounding box center [317, 207] width 73 height 18
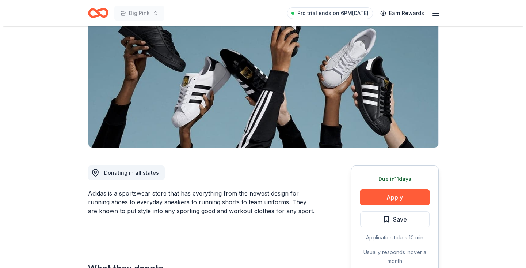
scroll to position [72, 0]
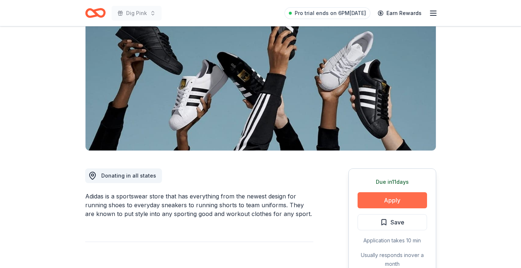
click at [382, 197] on button "Apply" at bounding box center [391, 200] width 69 height 16
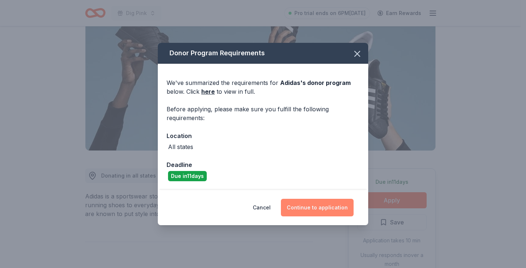
click at [314, 208] on button "Continue to application" at bounding box center [317, 207] width 73 height 18
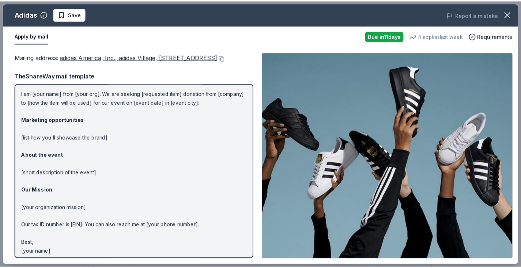
scroll to position [31, 0]
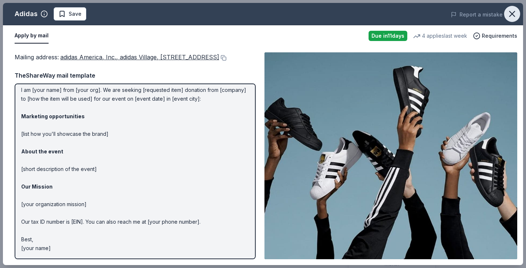
click at [510, 16] on icon "button" at bounding box center [512, 13] width 5 height 5
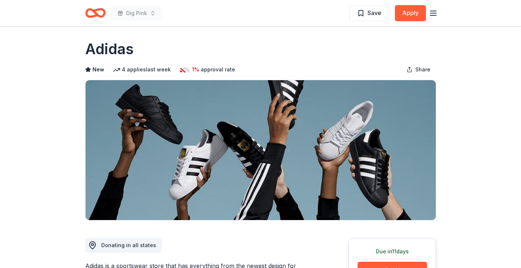
scroll to position [2, 0]
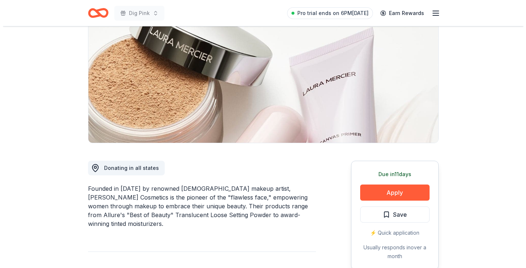
scroll to position [87, 0]
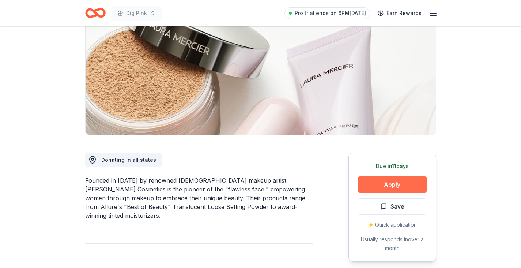
click at [394, 181] on button "Apply" at bounding box center [391, 184] width 69 height 16
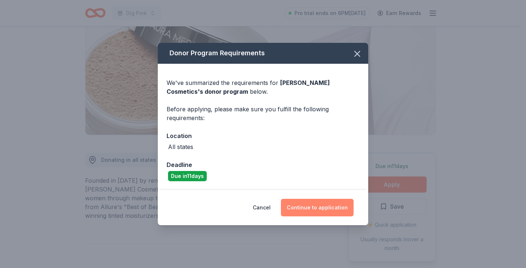
click at [319, 207] on button "Continue to application" at bounding box center [317, 207] width 73 height 18
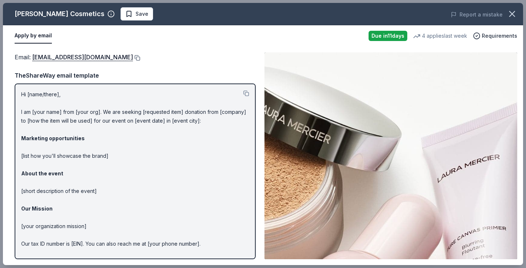
click at [133, 56] on button at bounding box center [136, 58] width 7 height 6
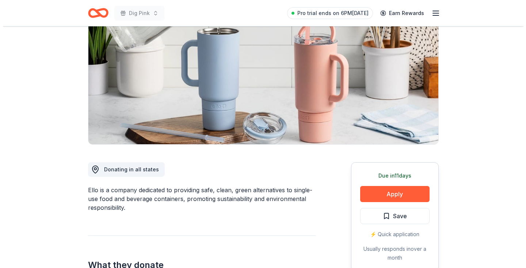
scroll to position [78, 0]
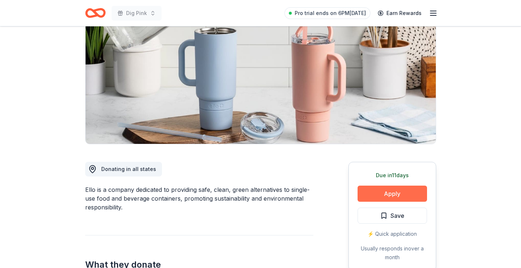
click at [392, 193] on button "Apply" at bounding box center [391, 193] width 69 height 16
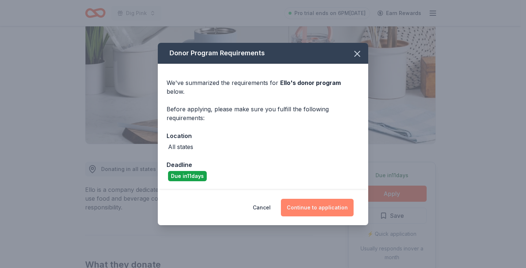
click at [314, 206] on button "Continue to application" at bounding box center [317, 207] width 73 height 18
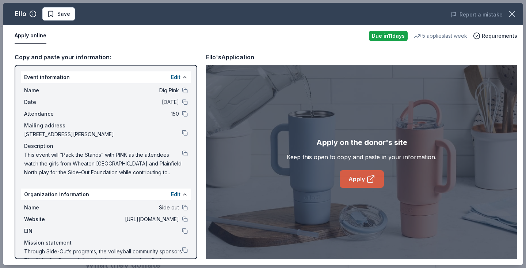
click at [357, 180] on link "Apply" at bounding box center [362, 179] width 44 height 18
click at [182, 217] on button at bounding box center [185, 219] width 6 height 6
click at [182, 154] on button at bounding box center [185, 153] width 6 height 6
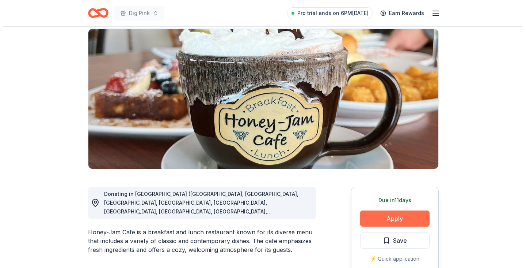
scroll to position [54, 0]
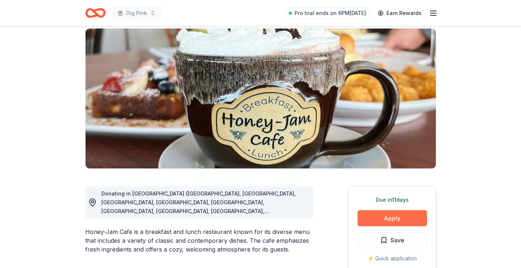
click at [396, 217] on button "Apply" at bounding box center [391, 218] width 69 height 16
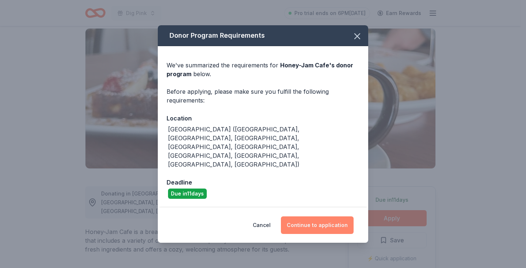
click at [317, 216] on button "Continue to application" at bounding box center [317, 225] width 73 height 18
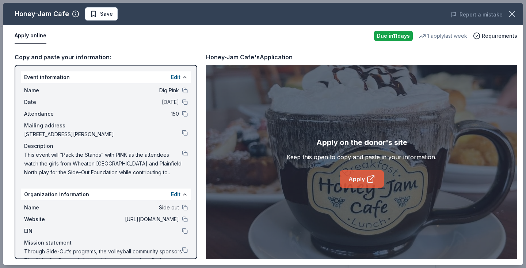
click at [355, 182] on link "Apply" at bounding box center [362, 179] width 44 height 18
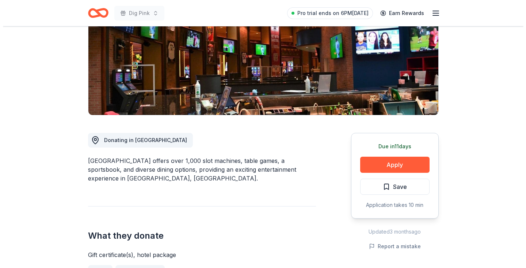
scroll to position [109, 0]
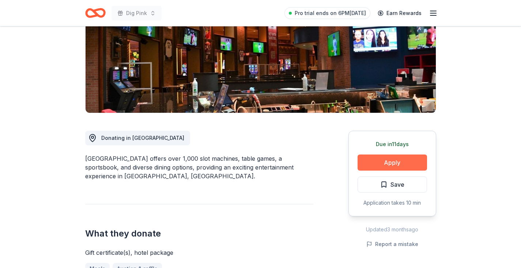
click at [406, 163] on button "Apply" at bounding box center [391, 162] width 69 height 16
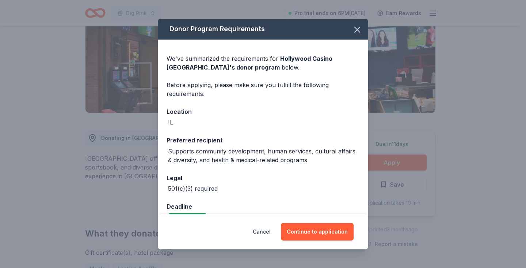
scroll to position [18, 0]
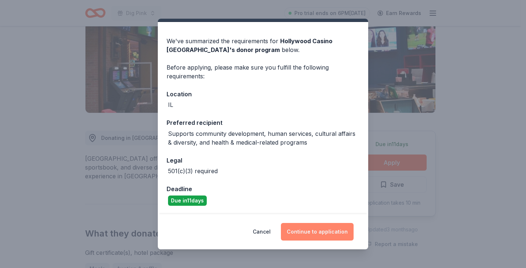
click at [324, 230] on button "Continue to application" at bounding box center [317, 232] width 73 height 18
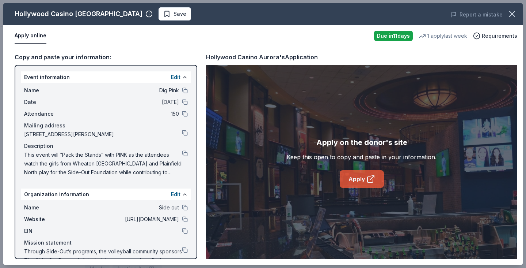
click at [360, 182] on link "Apply" at bounding box center [362, 179] width 44 height 18
click at [182, 251] on button at bounding box center [185, 250] width 6 height 6
click at [182, 232] on button at bounding box center [185, 231] width 6 height 6
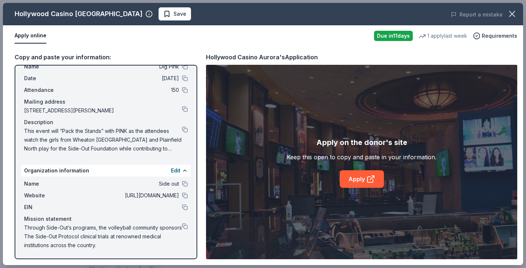
drag, startPoint x: 121, startPoint y: 245, endPoint x: 84, endPoint y: 238, distance: 38.1
click at [84, 238] on span "Through Side-Out’s programs, the volleyball community sponsors The Side-Out Pro…" at bounding box center [103, 236] width 158 height 26
click at [182, 132] on button at bounding box center [185, 129] width 6 height 6
